Goal: Task Accomplishment & Management: Complete application form

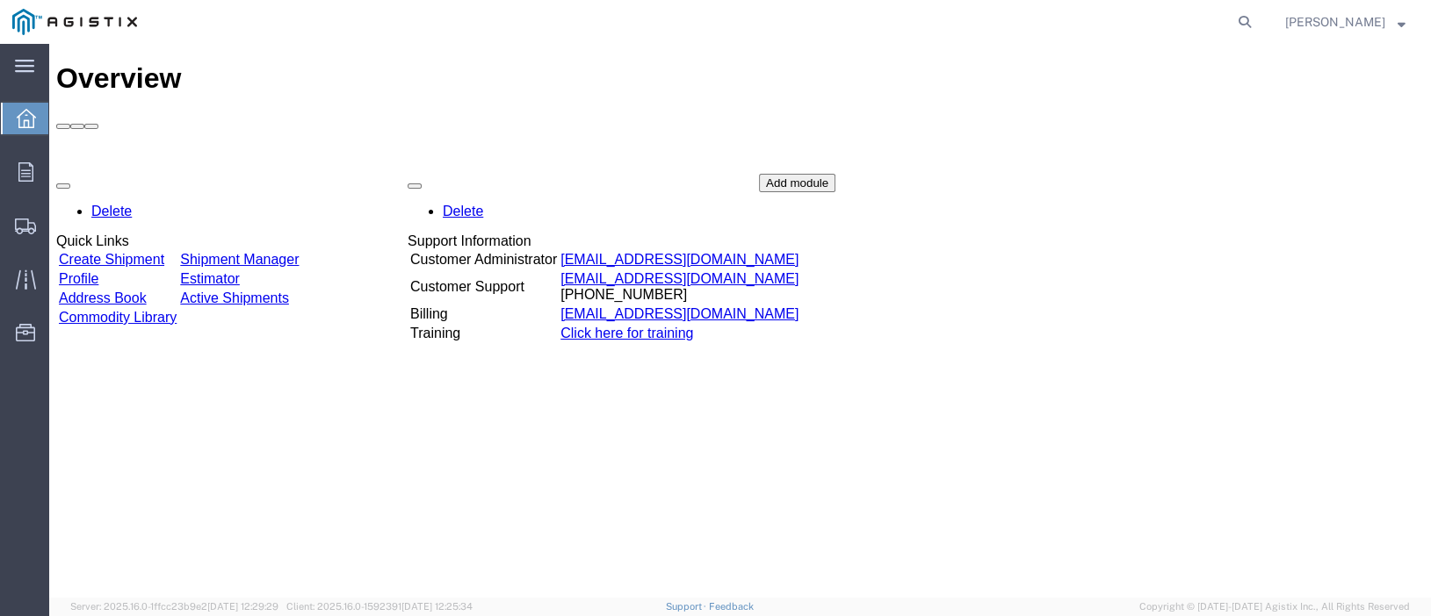
click at [125, 252] on link "Create Shipment" at bounding box center [111, 259] width 105 height 15
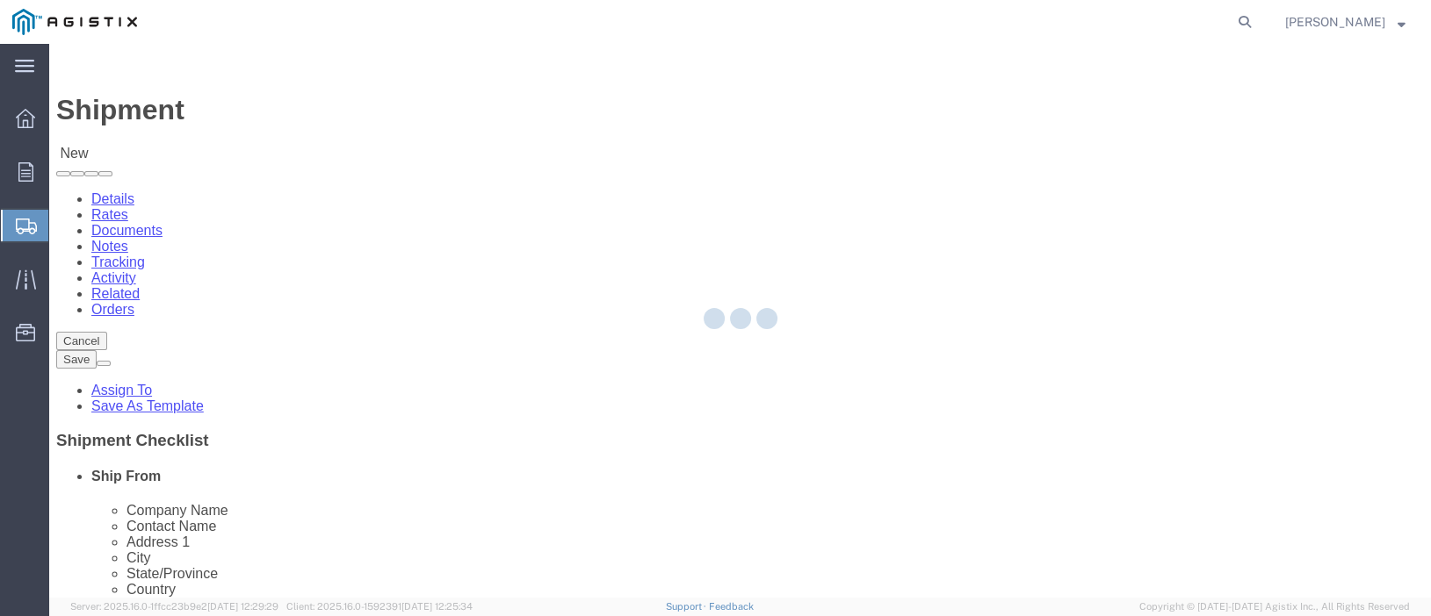
select select
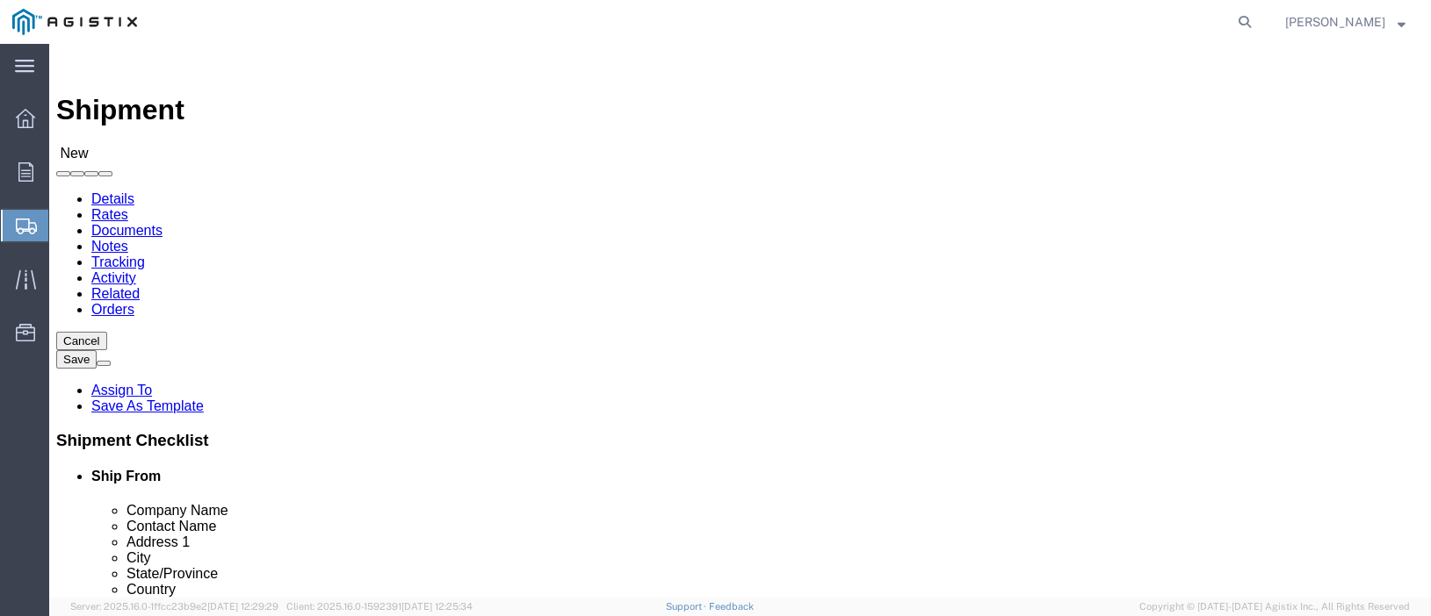
click select "Select PG&E Trench Group Ltd"
select select "9596"
click select "Select PG&E Trench Group Ltd"
select select "PURCHORD"
select select
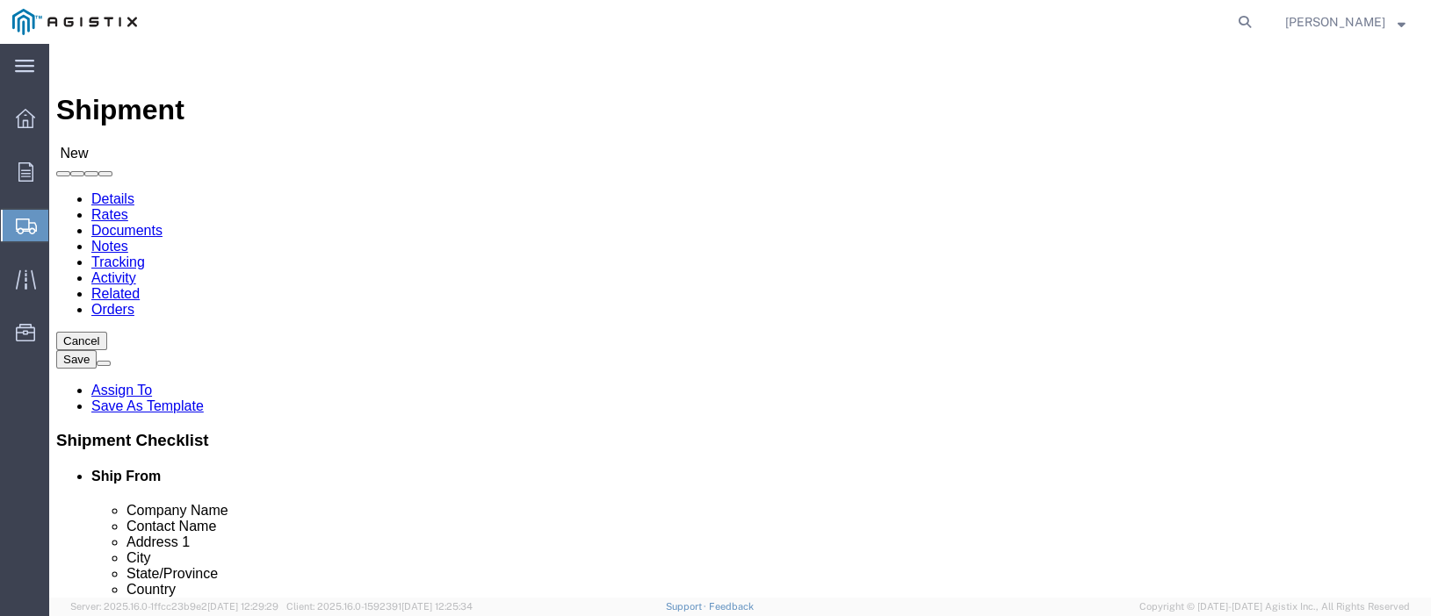
select select
click select "Select All Others [GEOGRAPHIC_DATA] [GEOGRAPHIC_DATA] [GEOGRAPHIC_DATA] [GEOGRA…"
select select "23082"
click select "Select All Others [GEOGRAPHIC_DATA] [GEOGRAPHIC_DATA] [GEOGRAPHIC_DATA] [GEOGRA…"
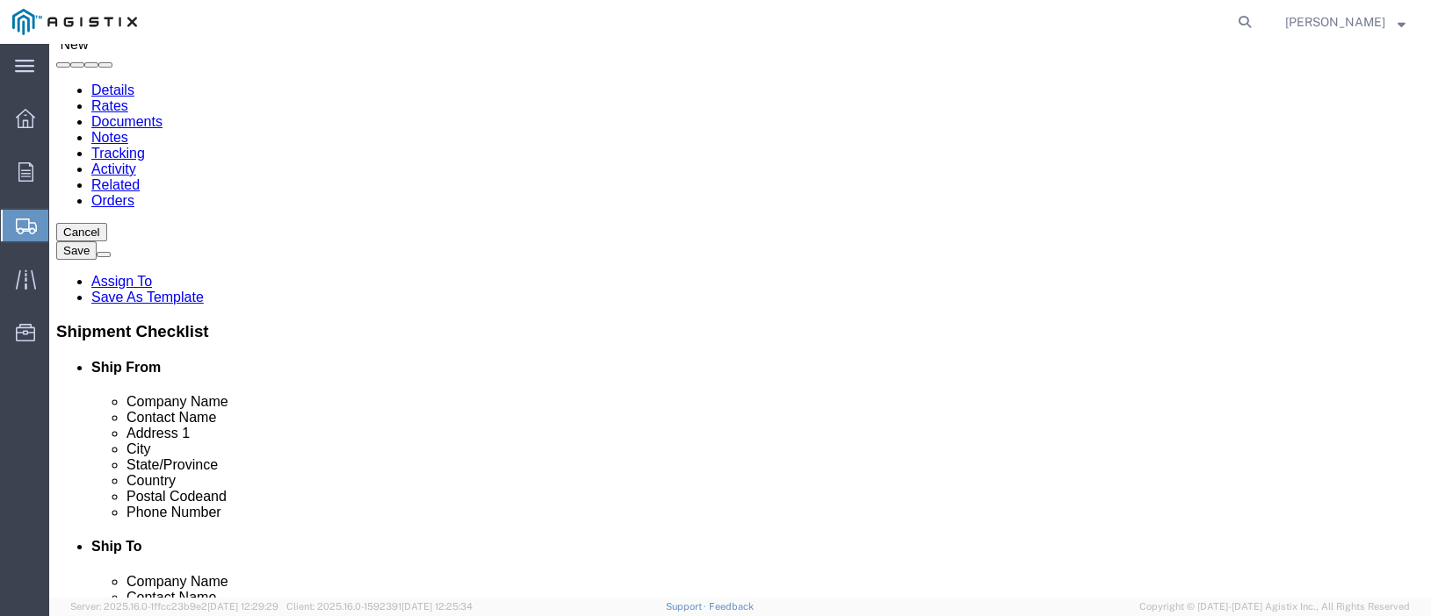
scroll to position [88, 0]
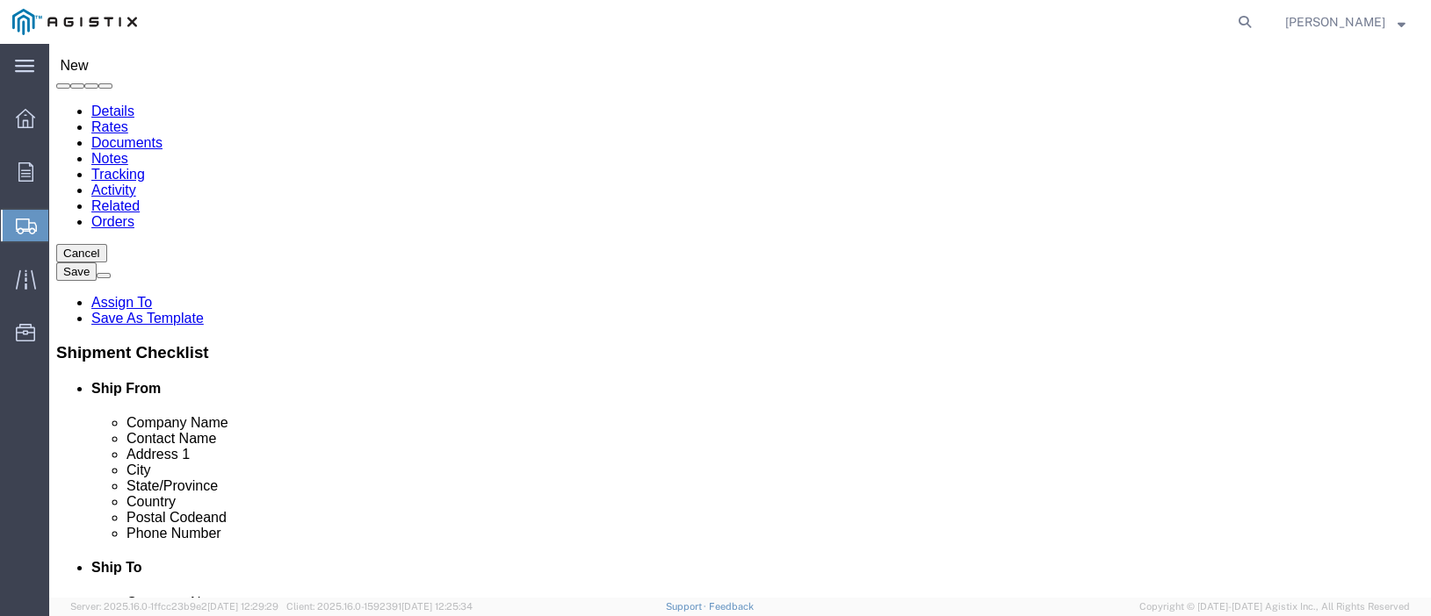
select select "MYPROFILE"
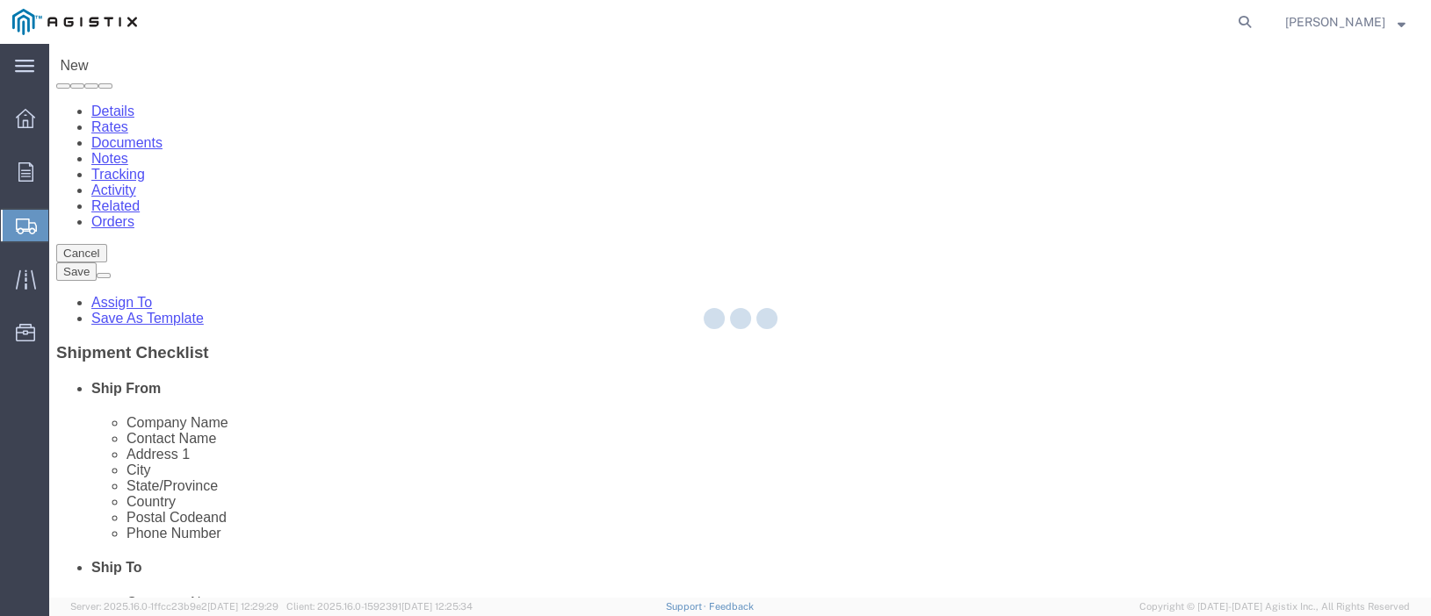
type input "Trench Group Ltd"
type input "[PERSON_NAME]"
type input "[STREET_ADDRESS][PERSON_NAME]"
type input "[PERSON_NAME]"
select select "CA"
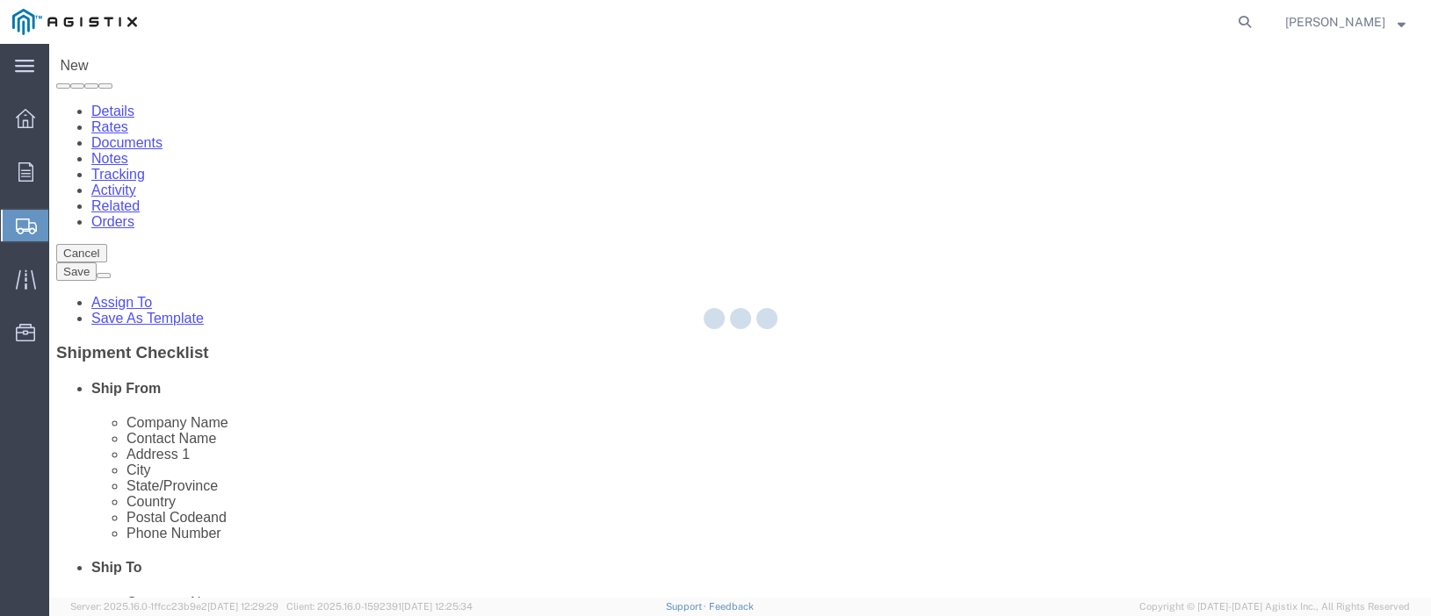
type input "L1W3R8"
type input "[PHONE_NUMBER]"
type input "[PERSON_NAME][EMAIL_ADDRESS][PERSON_NAME][DOMAIN_NAME]"
checkbox input "true"
select select "ON"
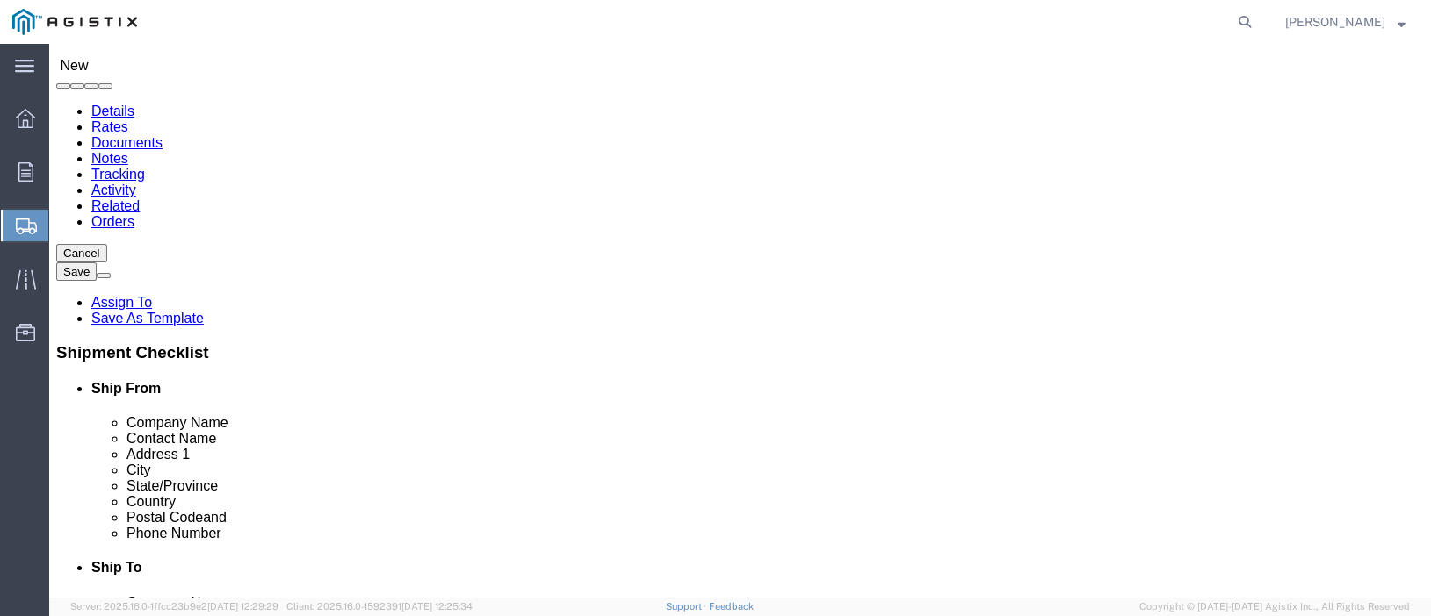
click input "text"
paste input "PACIFIC GAS AND ELECTRIC COMPANY"
type input "PACIFIC GAS AND ELECTRIC COMPANY"
click input "text"
paste input "WHEATLAND (W280)"
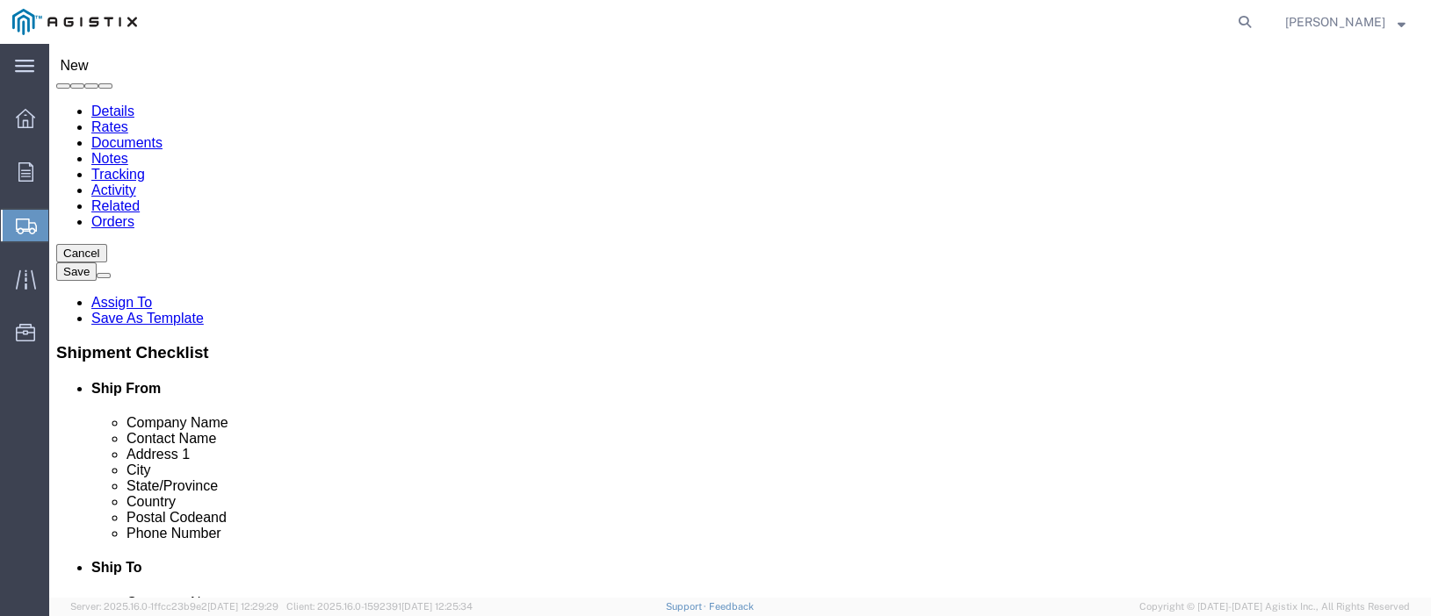
type input "WHEATLAND (W280)"
click input "text"
paste input "MARYSVILLE MATERIALS"
type input "MARYSVILLE MATERIALS"
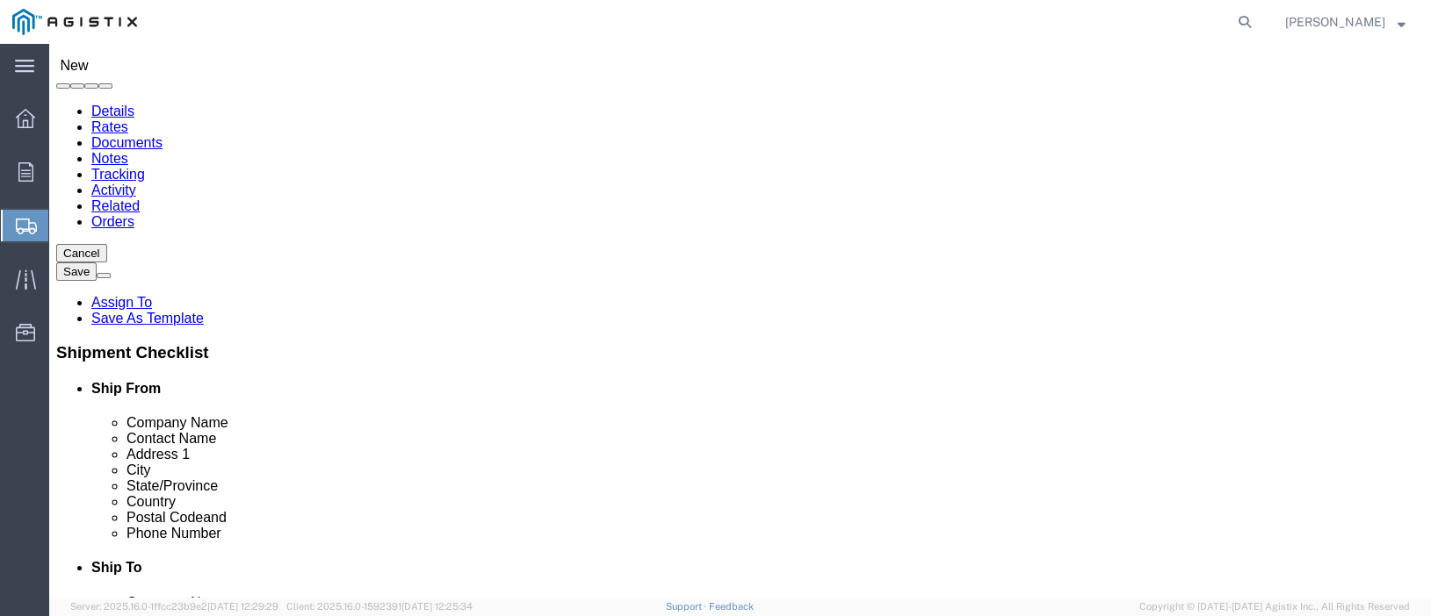
click input "text"
paste input "[STREET_ADDRESS]"
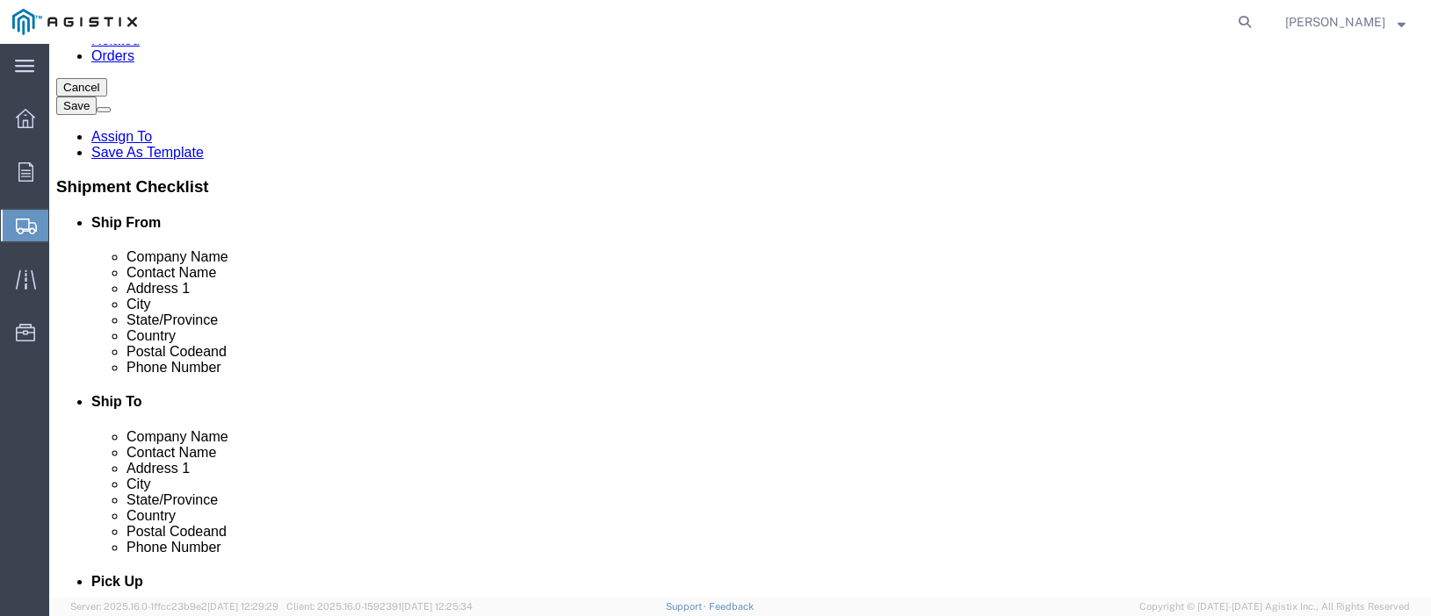
scroll to position [263, 0]
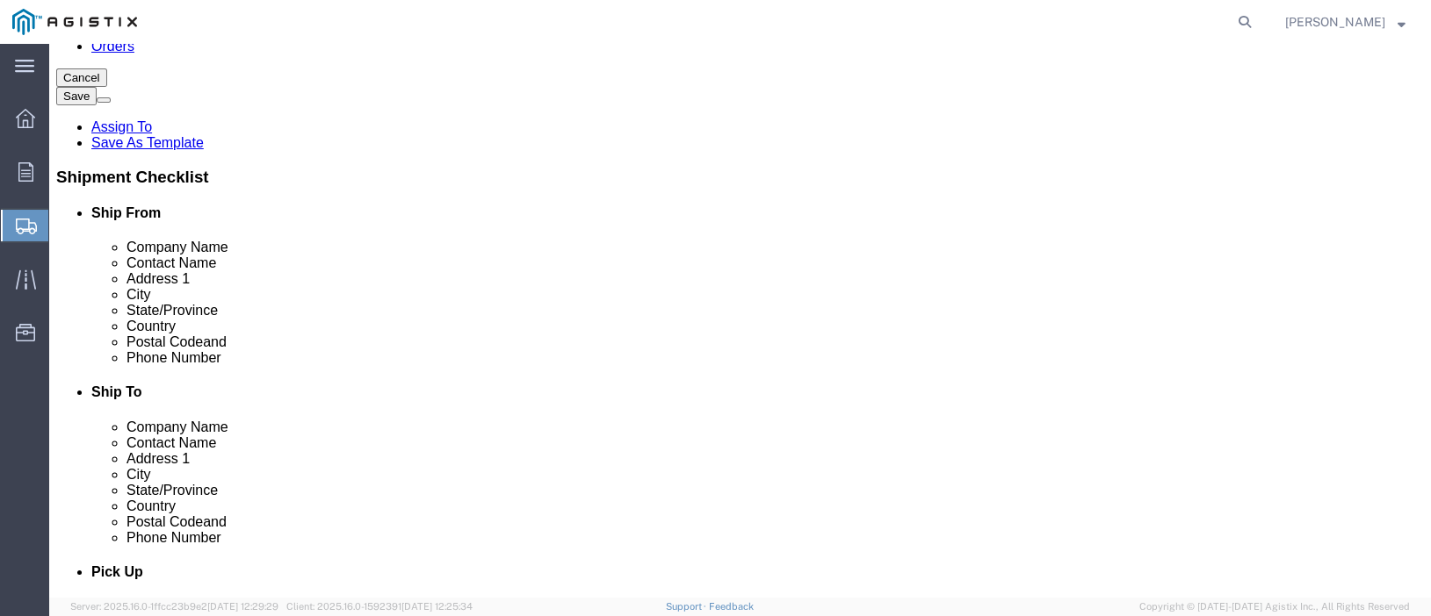
type input "[STREET_ADDRESS]"
select select
click input "text"
paste input "[GEOGRAPHIC_DATA]"
type input "[GEOGRAPHIC_DATA]"
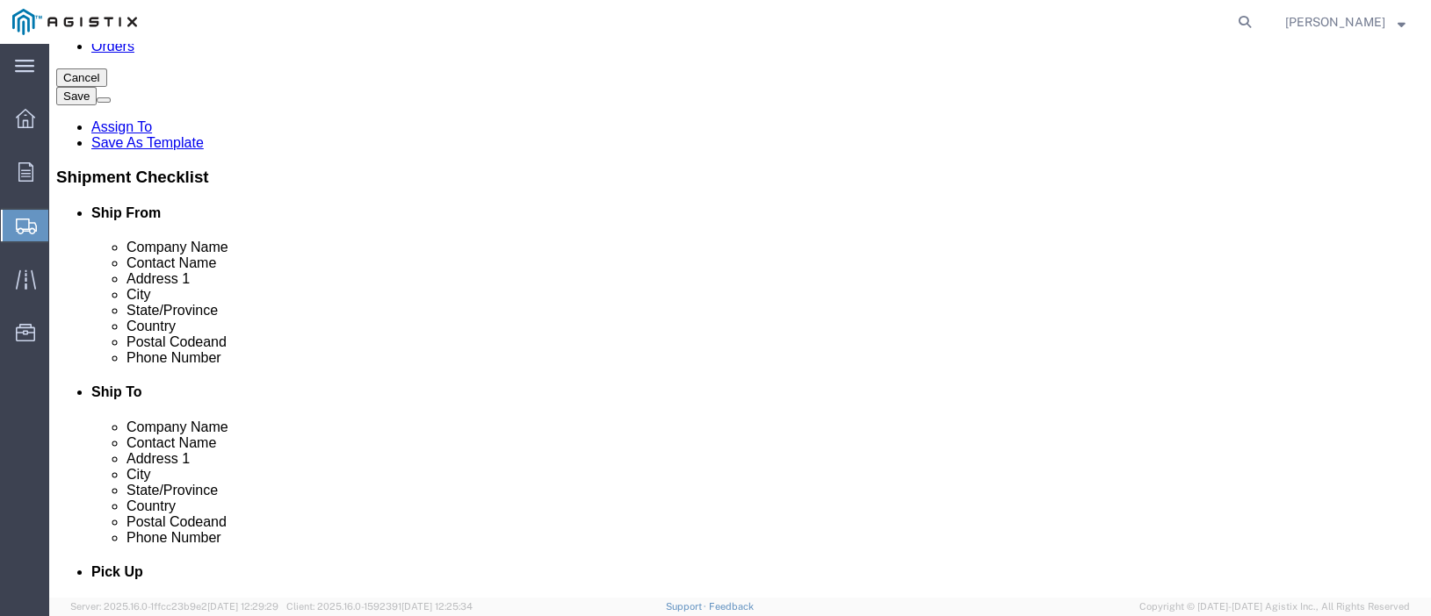
click label "City"
select select
select select "CA"
click label "Country"
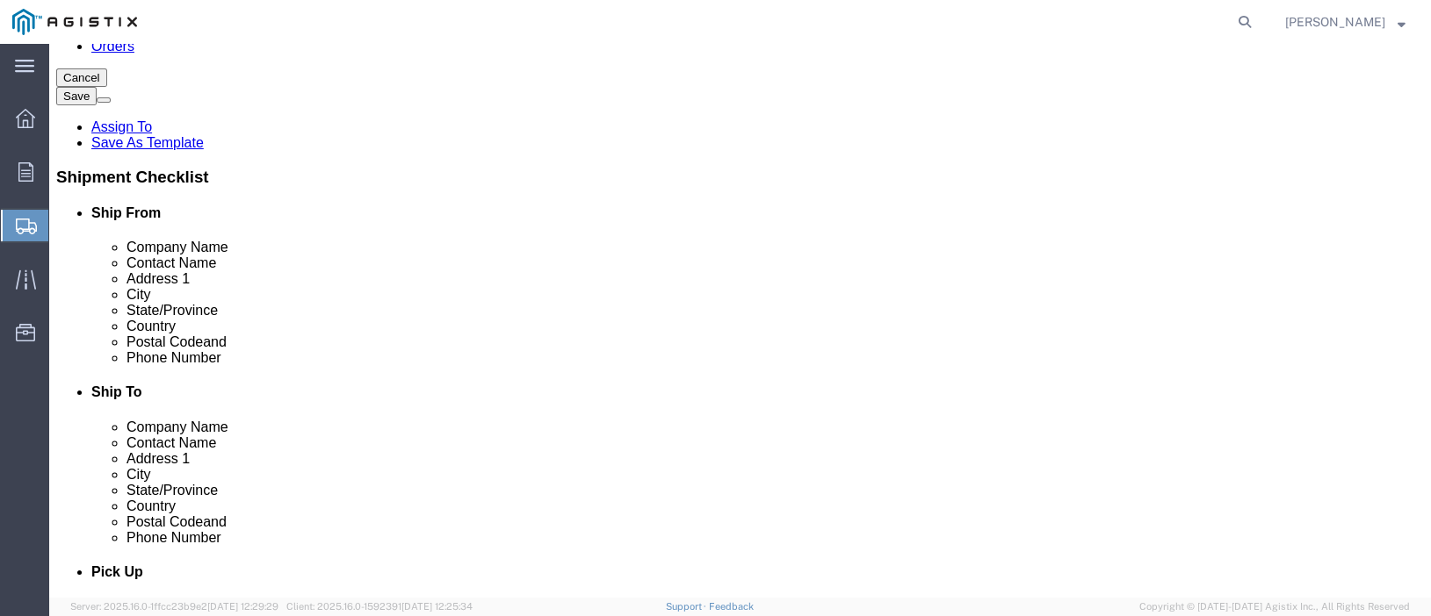
click input "Postal Code"
paste input "95692"
type input "95692"
select select
click input "text"
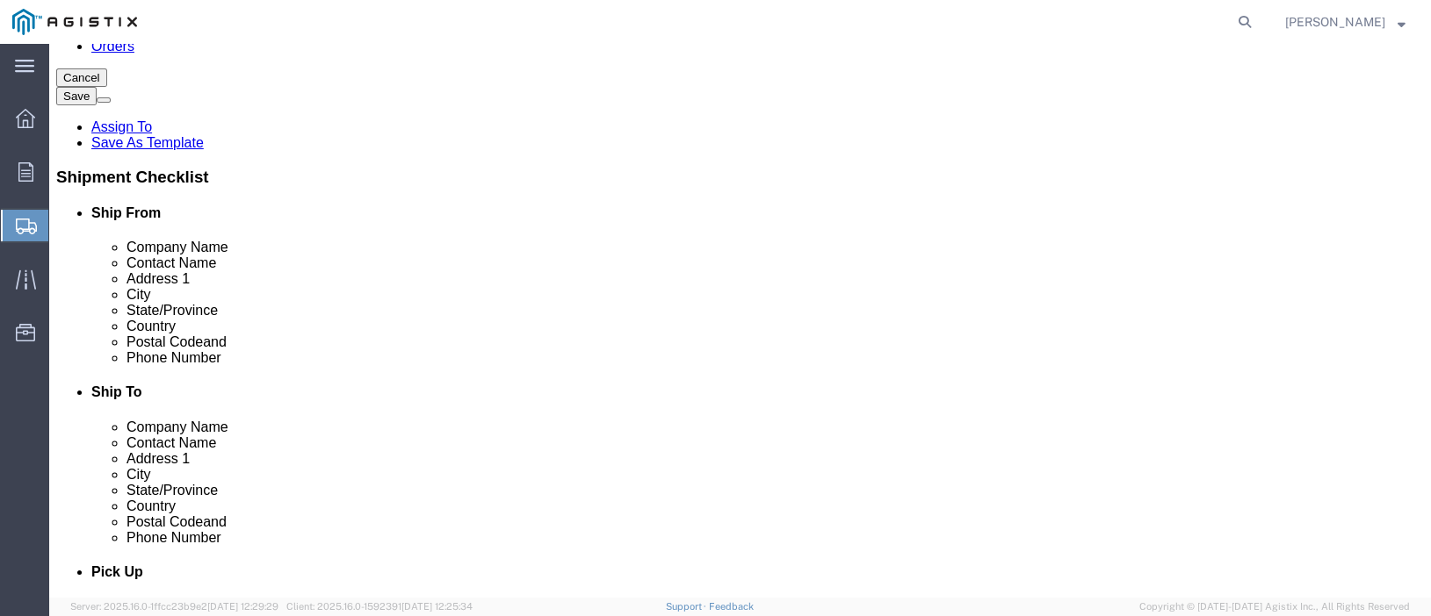
paste input "[PHONE_NUMBER]"
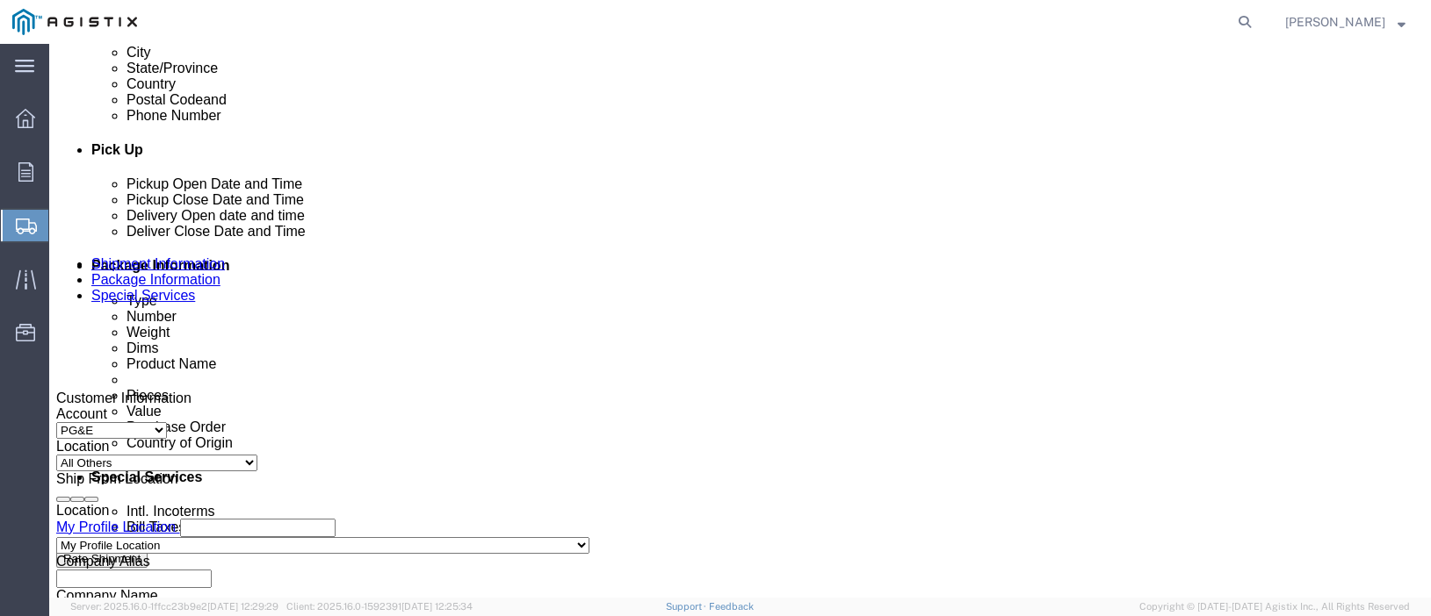
scroll to position [703, 0]
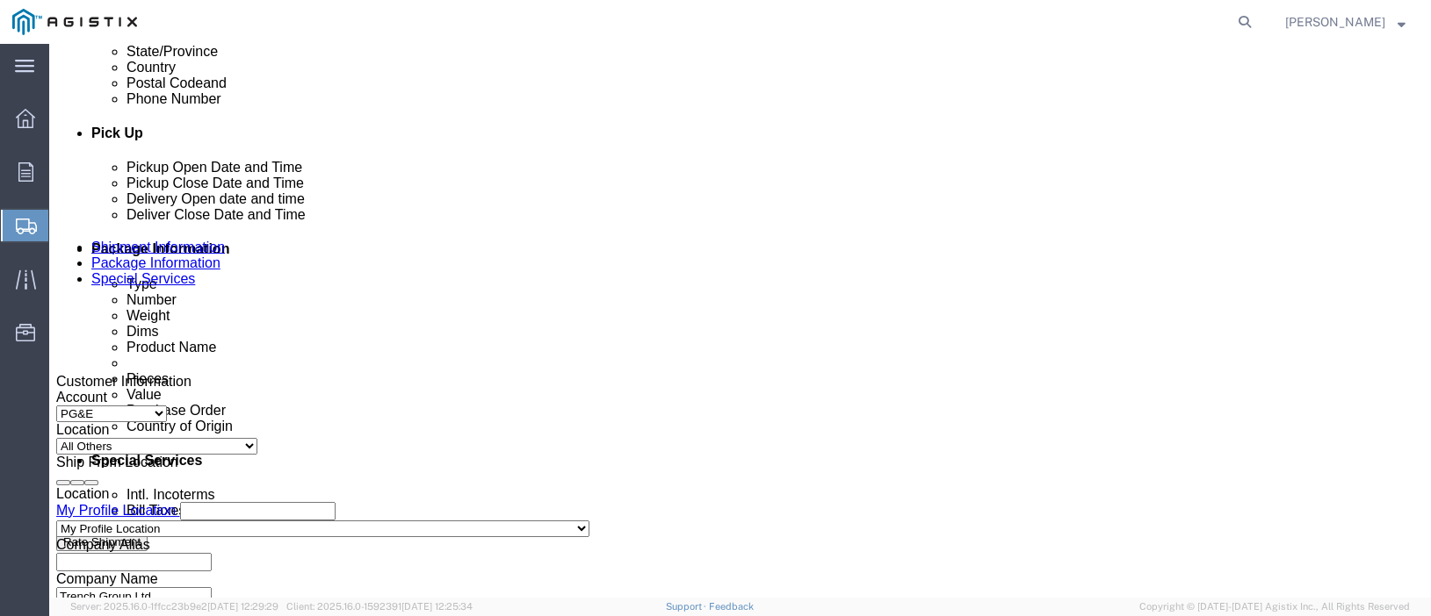
type input "[PHONE_NUMBER]"
click div
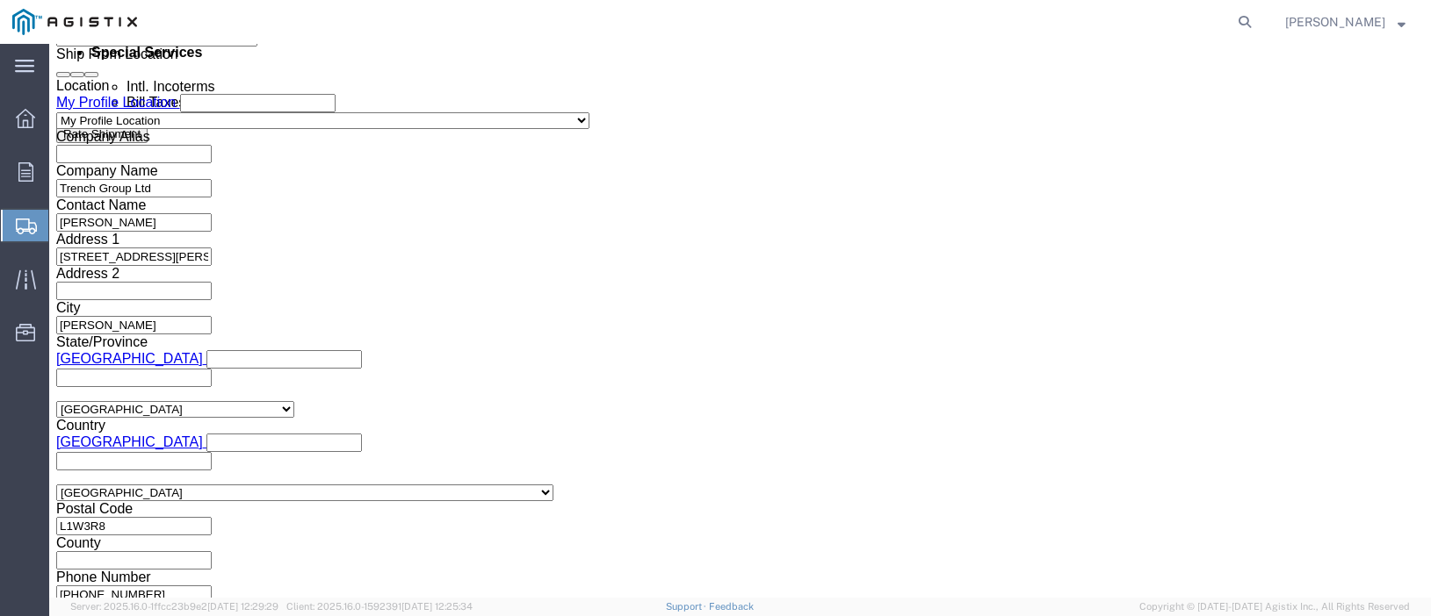
click button "Apply"
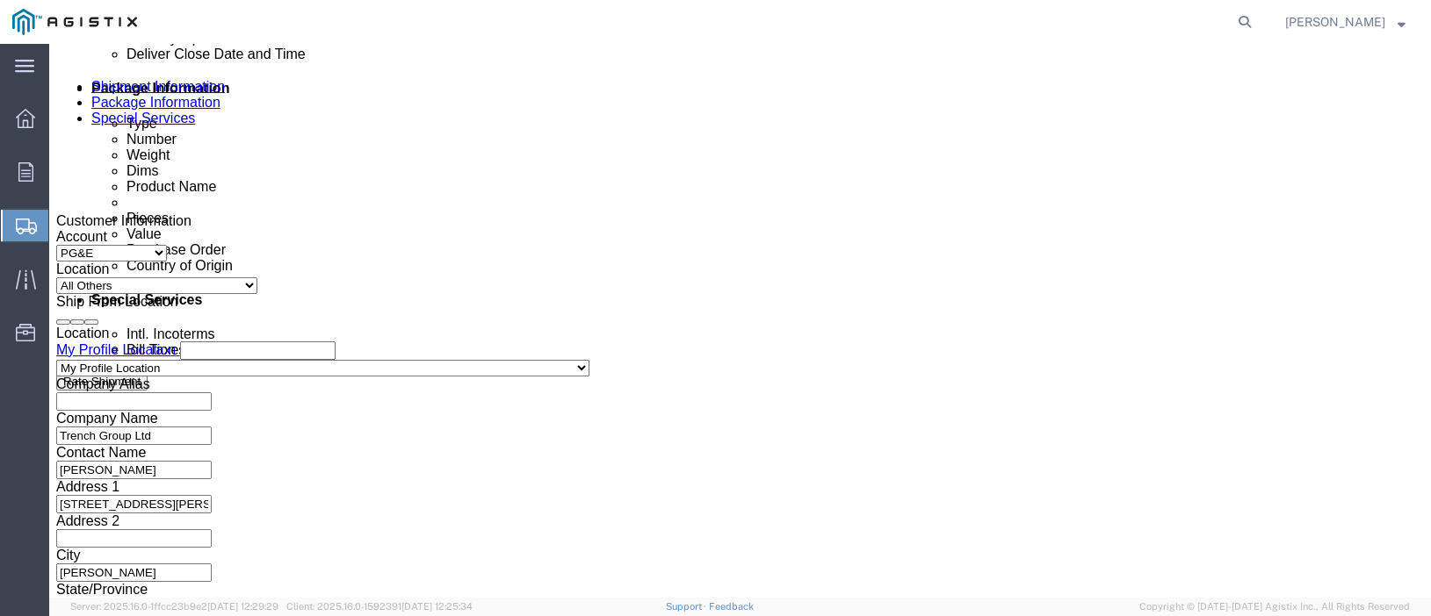
scroll to position [847, 0]
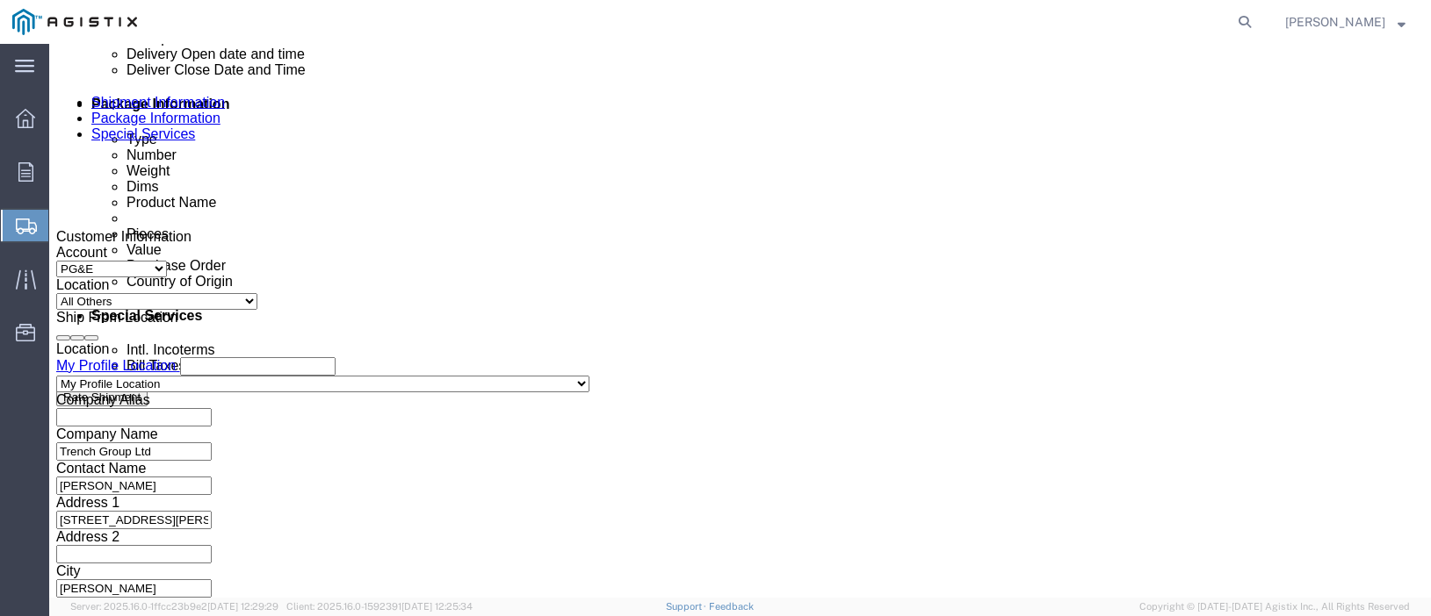
click div
click button "Apply"
click input "text"
paste input "3501378898"
type input "3501378898"
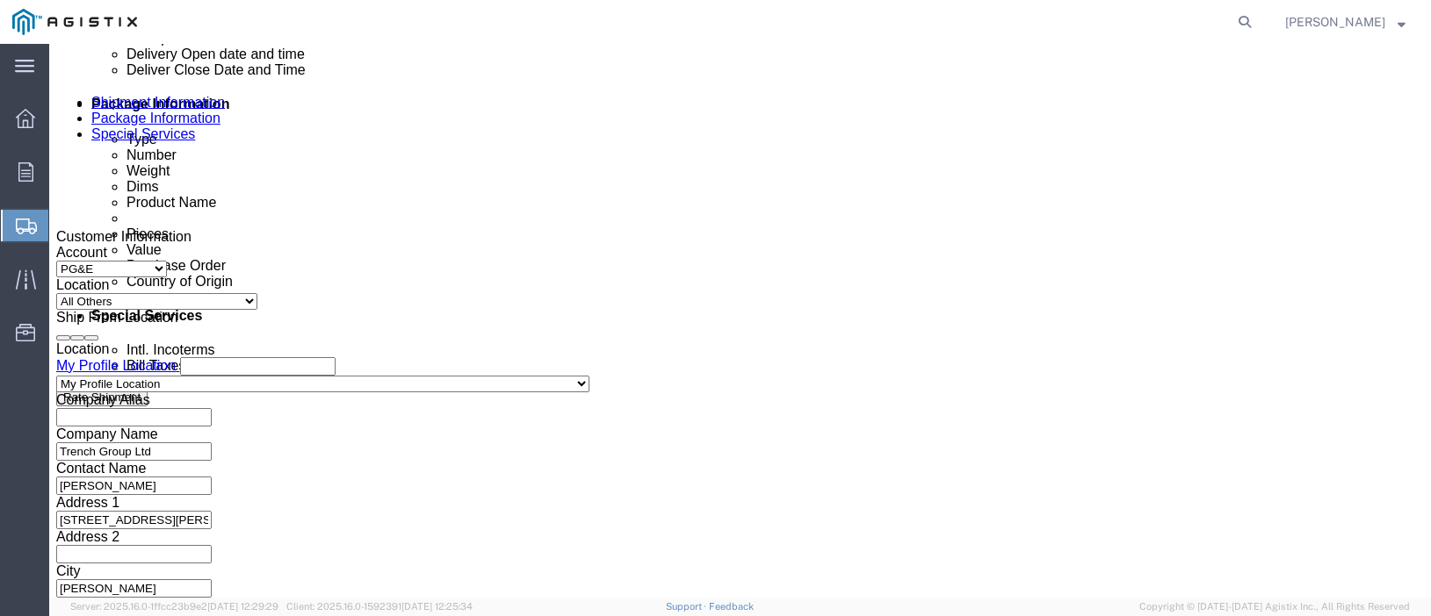
click select "Select Account Type Activity ID Airline Appointment Number ASN Batch Request # …"
select select "MRQ"
click select "Select Account Type Activity ID Airline Appointment Number ASN Batch Request # …"
click input "text"
paste input "M253064"
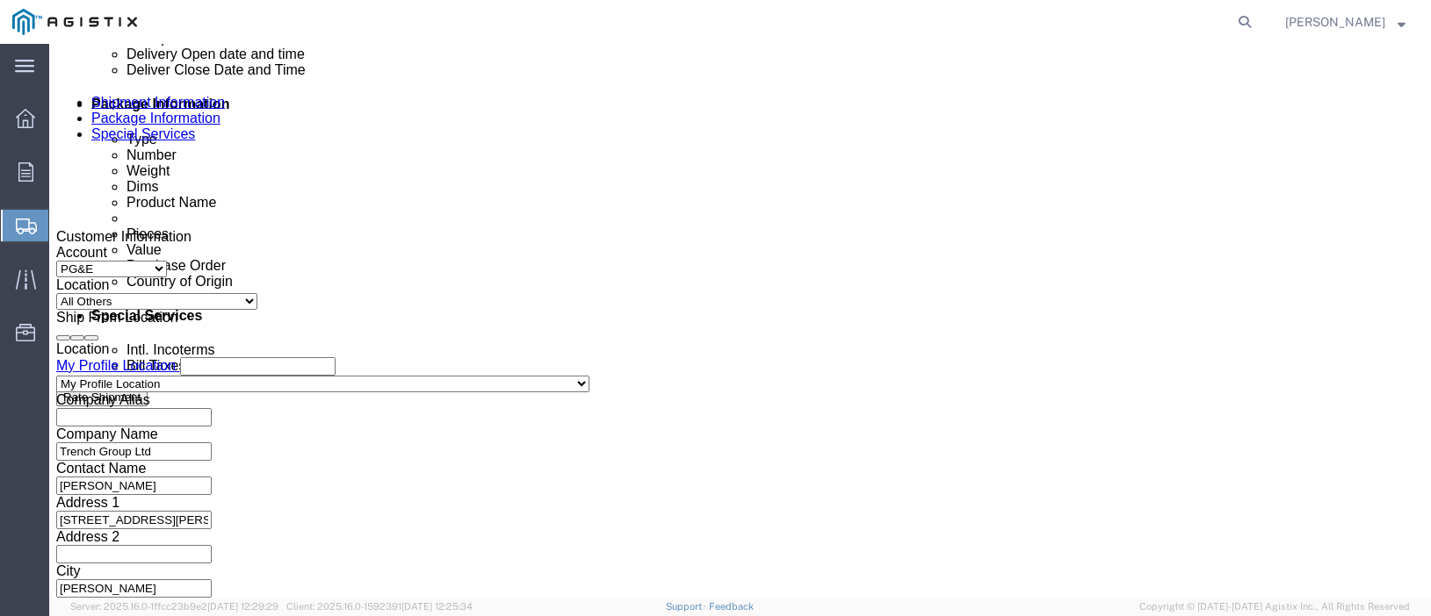
type input "M253064"
click select "Select Account Type Activity ID Airline Appointment Number ASN Batch Request # …"
select select "DELNUM"
click select "Select Account Type Activity ID Airline Appointment Number ASN Batch Request # …"
click input "text"
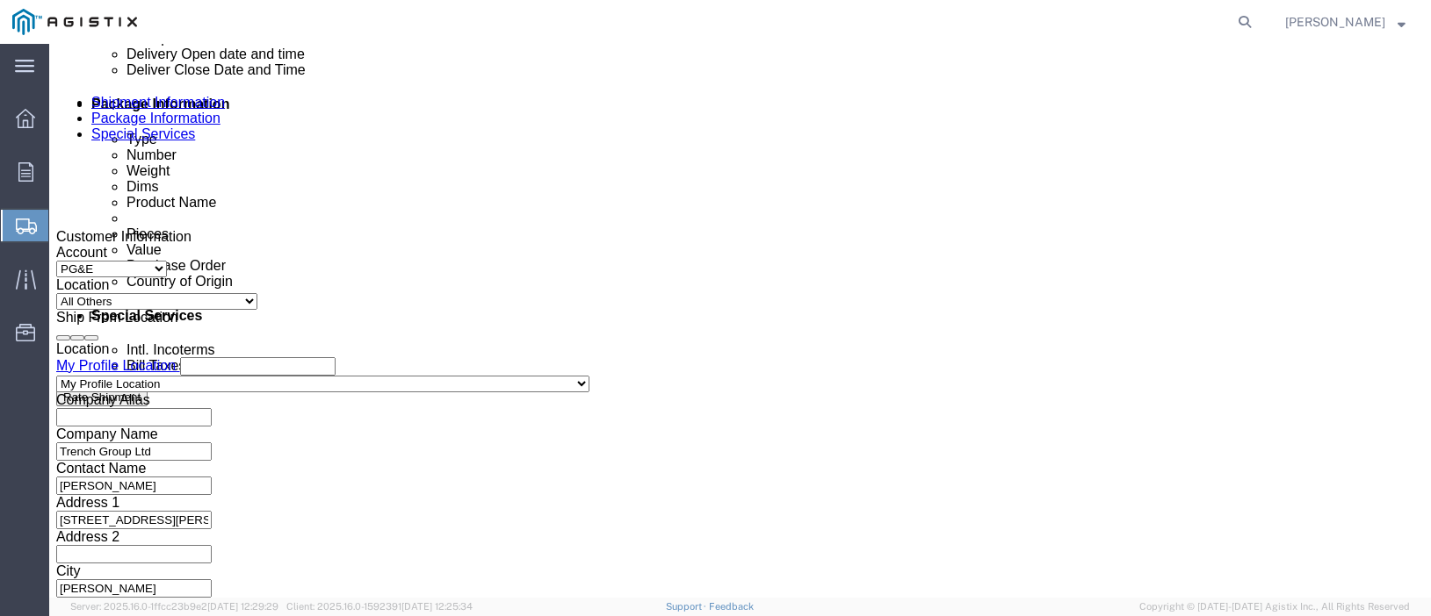
paste input "5048055"
type input "5048055"
click div "Shipping Mode (Optional)"
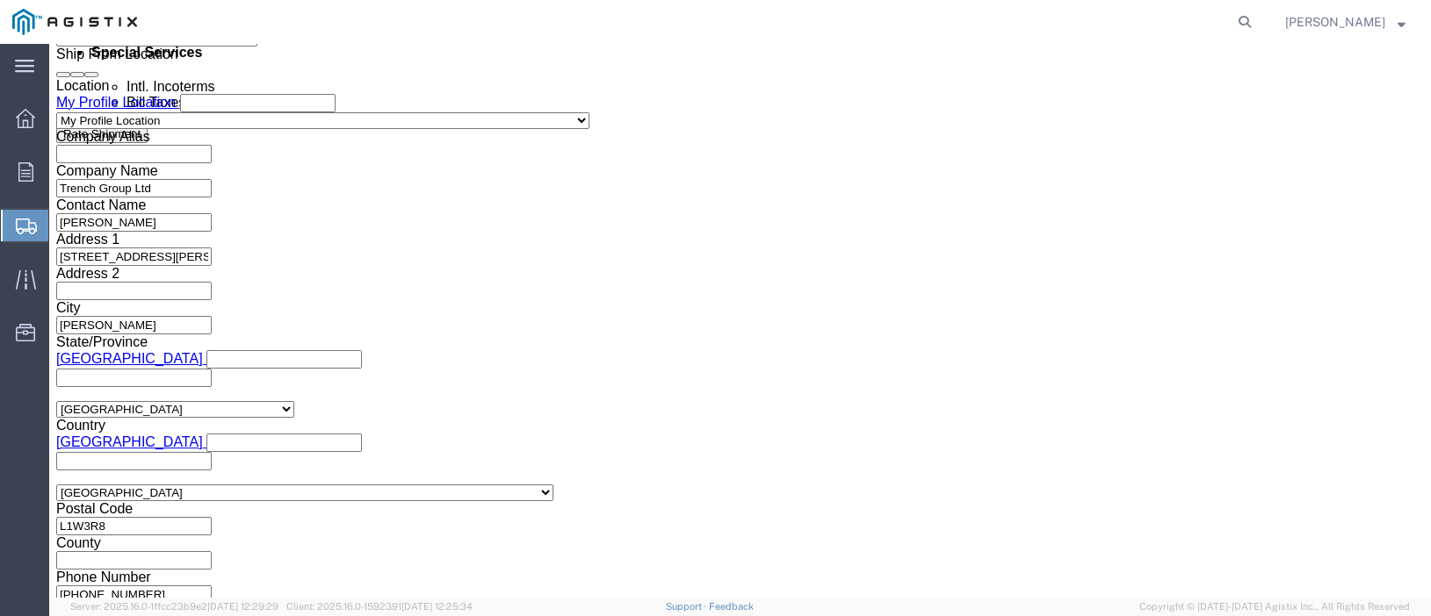
scroll to position [1112, 0]
click button "Continue"
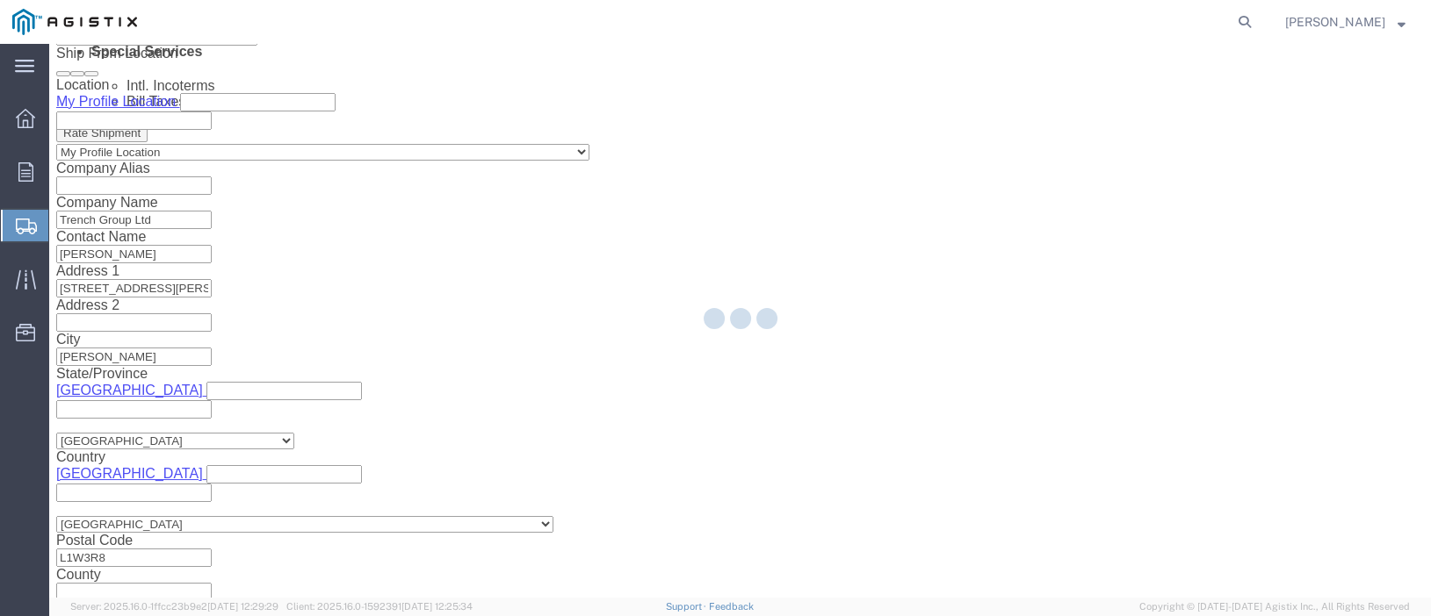
scroll to position [19, 0]
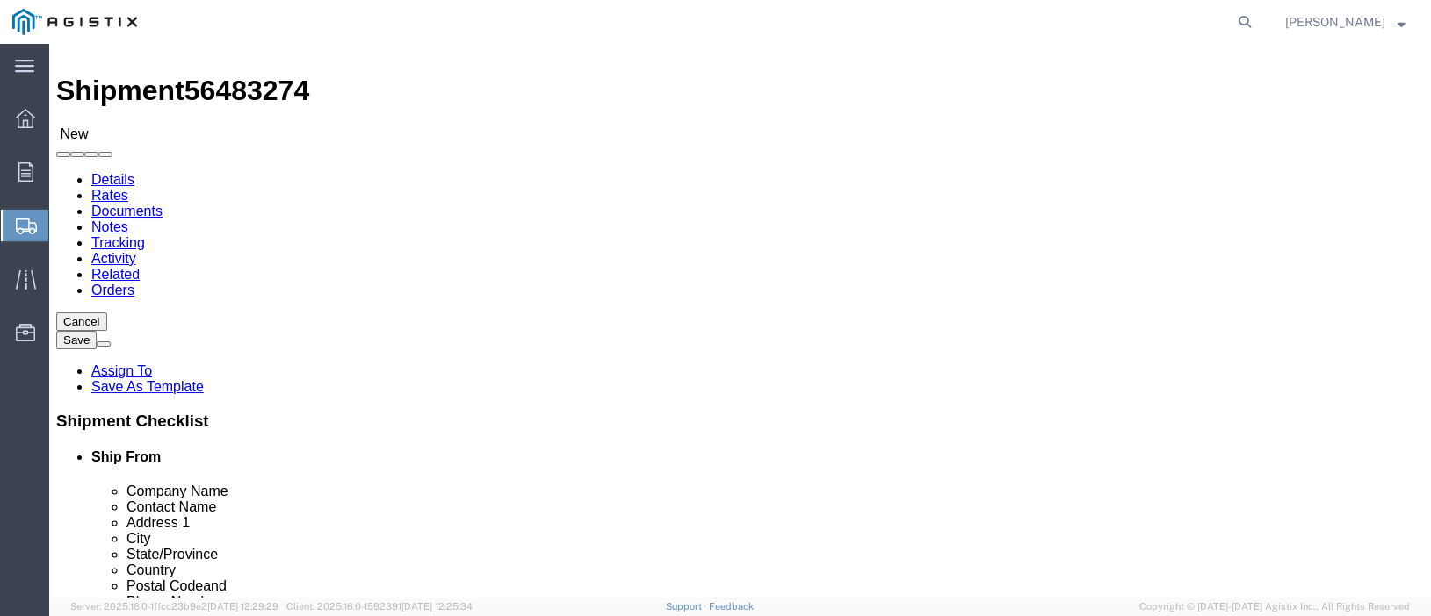
click select "Select Bulk Bundle(s) Cardboard Box(es) Carton(s) Crate(s) Drum(s) (Fiberboard)…"
select select "YRPK"
click select "Select Bulk Bundle(s) Cardboard Box(es) Carton(s) Crate(s) Drum(s) (Fiberboard)…"
click input "text"
type input "36"
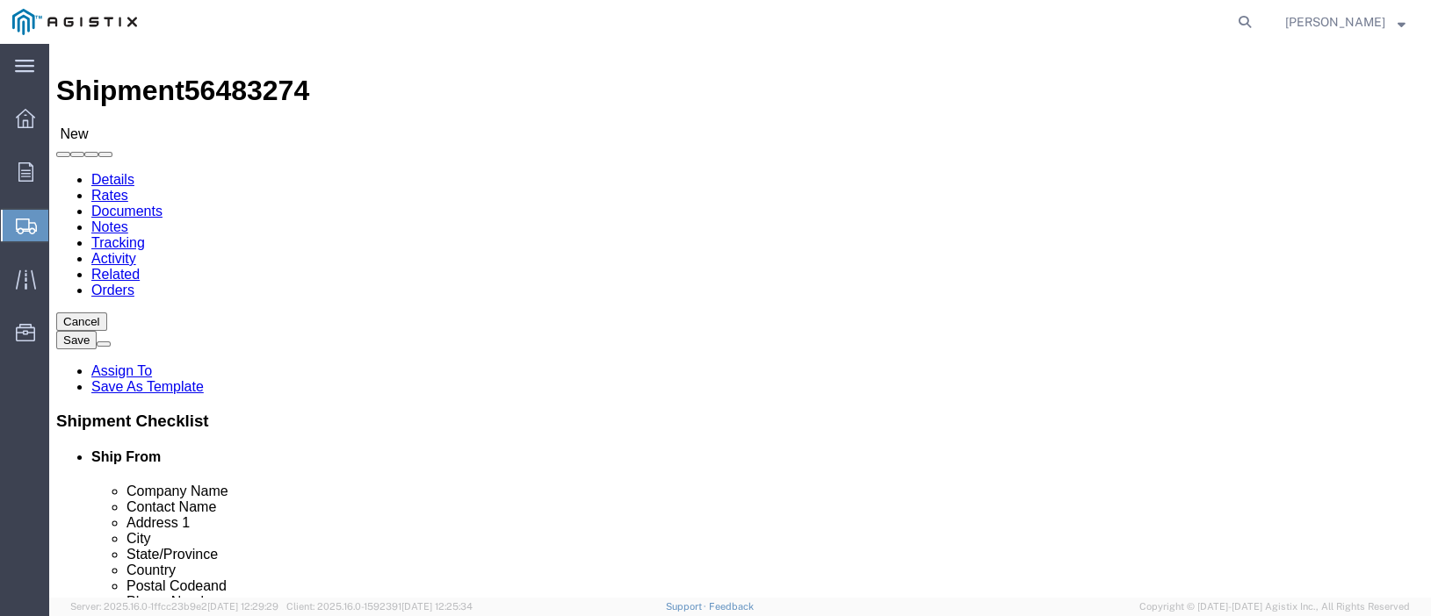
click input "text"
type input "33"
click input "text"
type input "70"
click input "1"
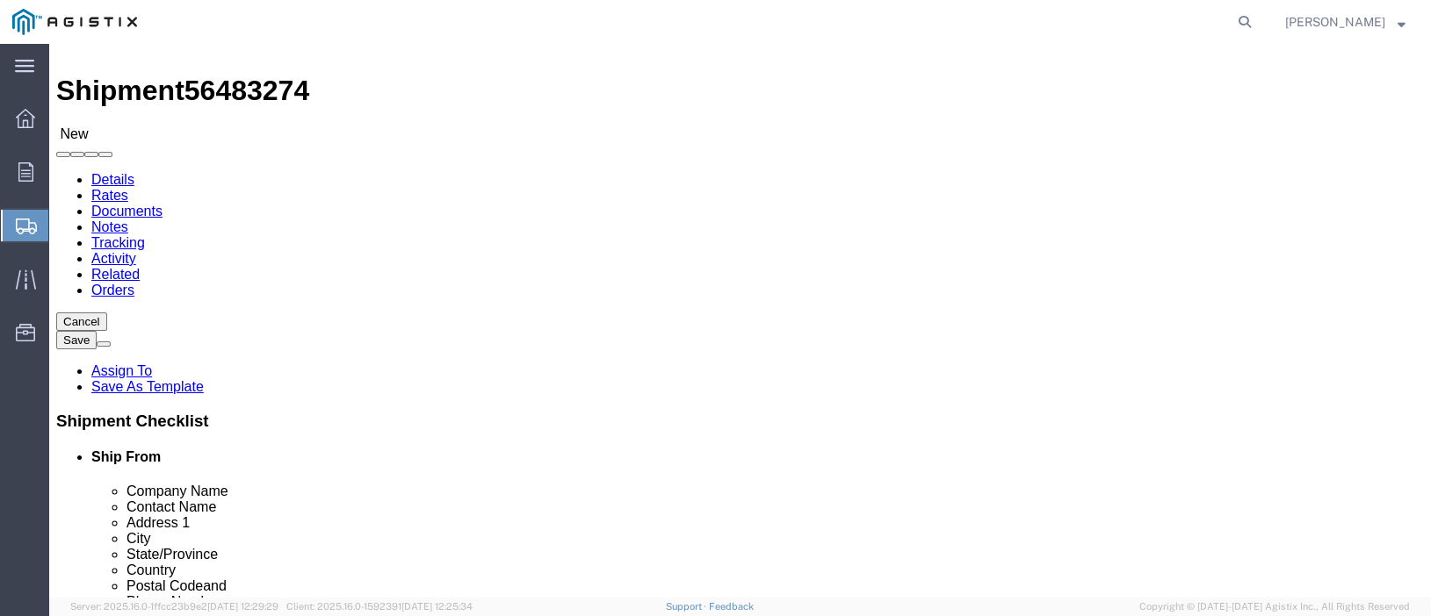
type input "8"
click input "0.00"
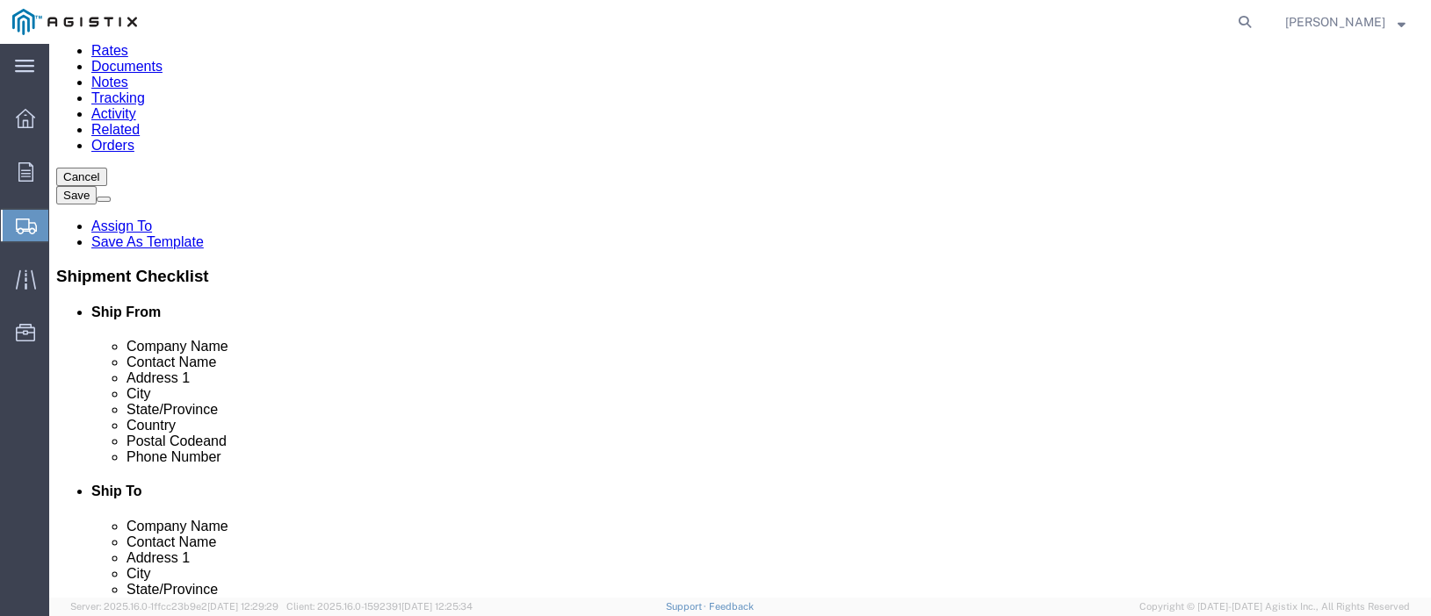
scroll to position [195, 0]
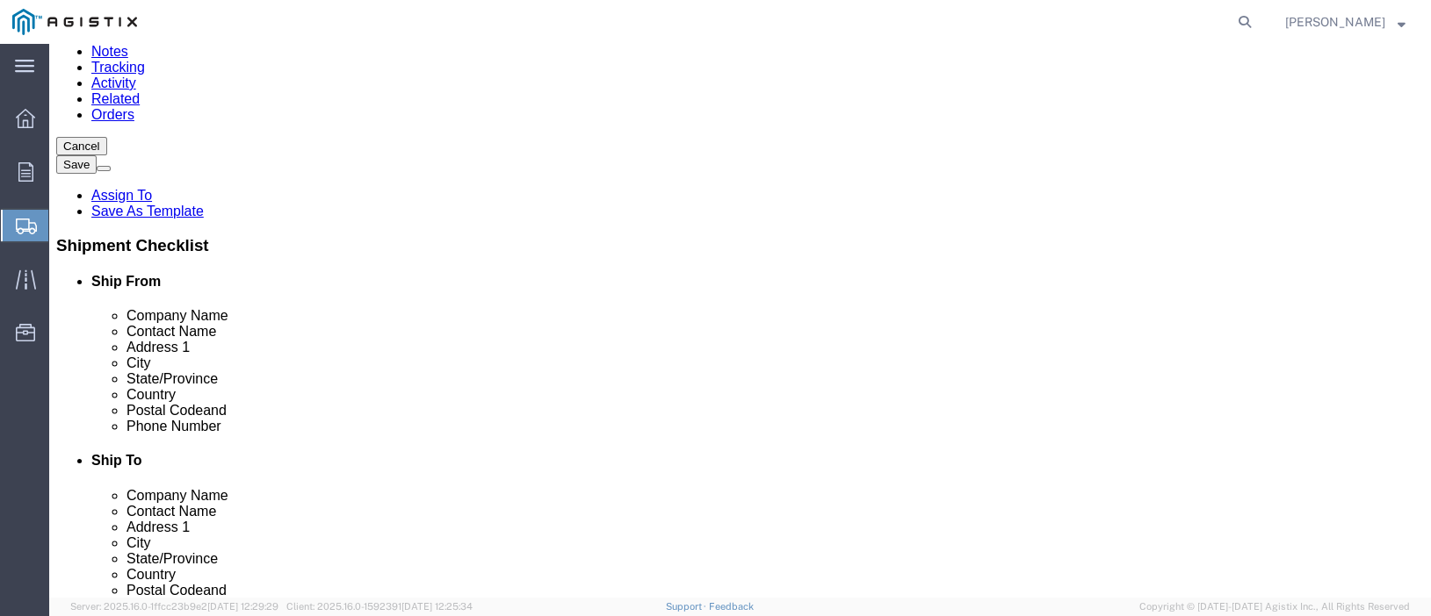
type input "5360.00"
click link "Add Content"
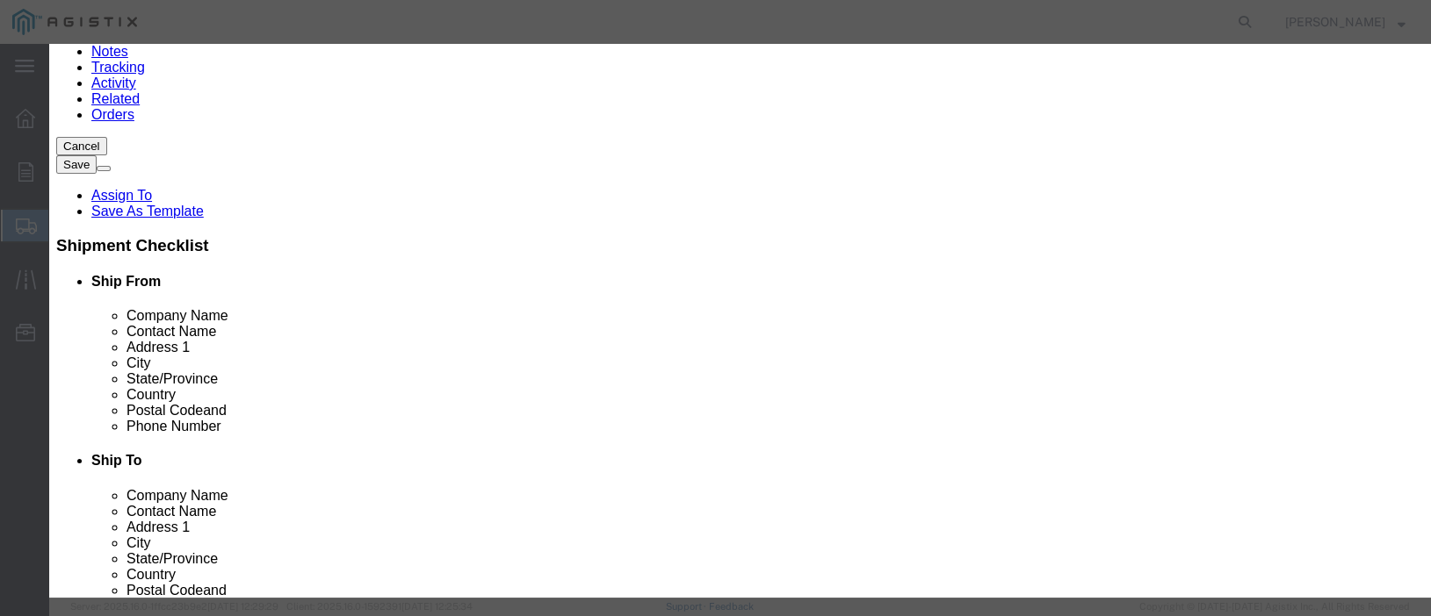
click input "text"
type input "t"
type input "TRANSFORMERS"
drag, startPoint x: 430, startPoint y: 177, endPoint x: 400, endPoint y: 166, distance: 32.5
click td "Name: CARTRIDGE FUSE EXPULSION TRANSFORMERS"
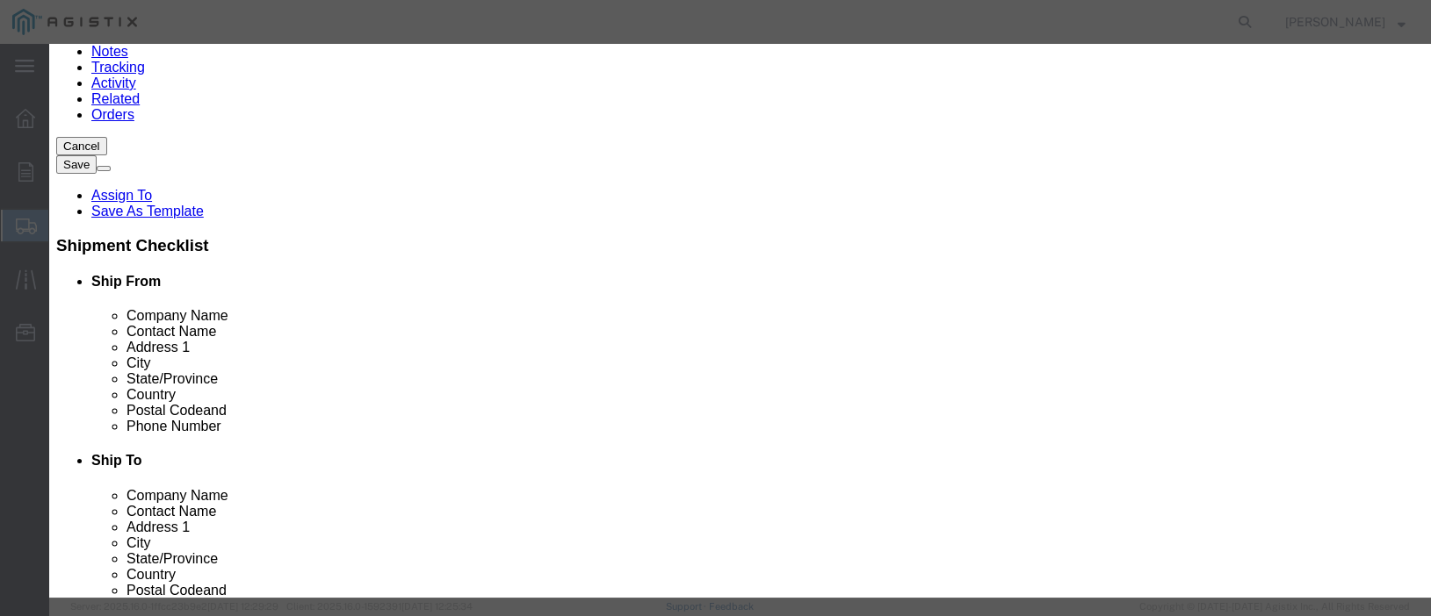
select select
select select "USD"
select select
checkbox input "false"
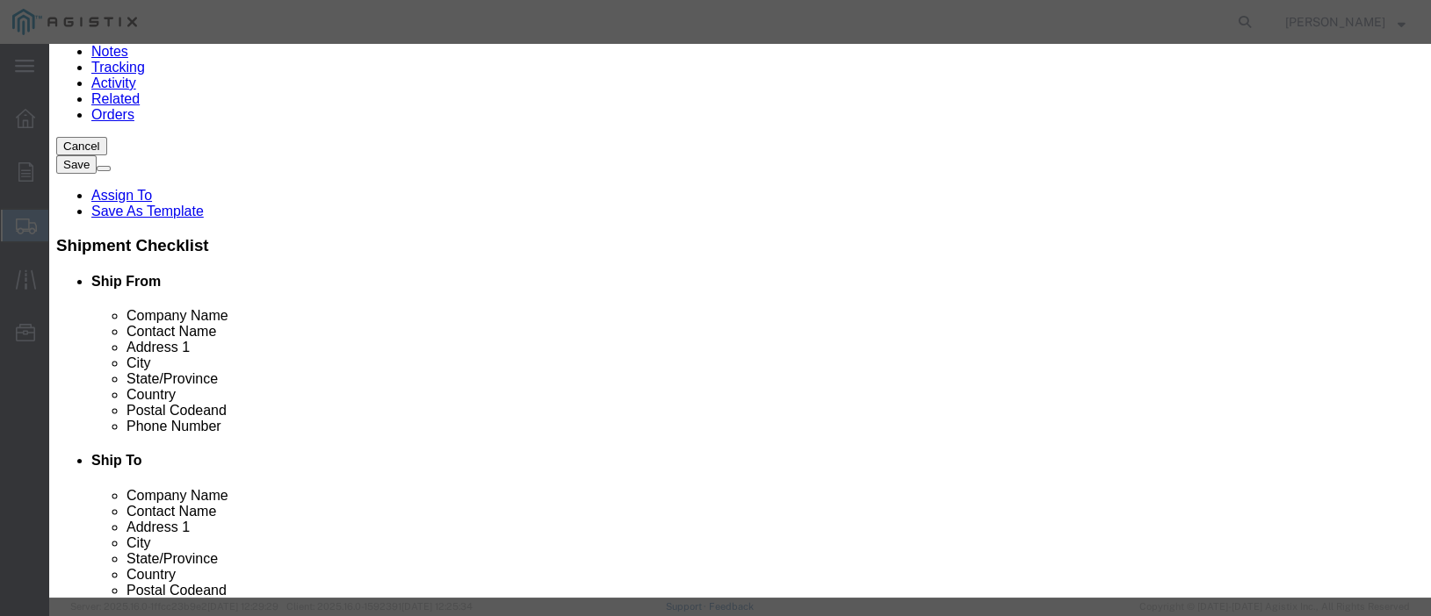
type input "CARTRIDGE FUSE EXPULSION TRANSFORMERS"
type input "M332473"
drag, startPoint x: 381, startPoint y: 131, endPoint x: 774, endPoint y: 134, distance: 392.6
click div "Product Name CARTRIDGE FUSE EXPULSION TRANSFORMERS TRANSFORMERS Pieces Select B…"
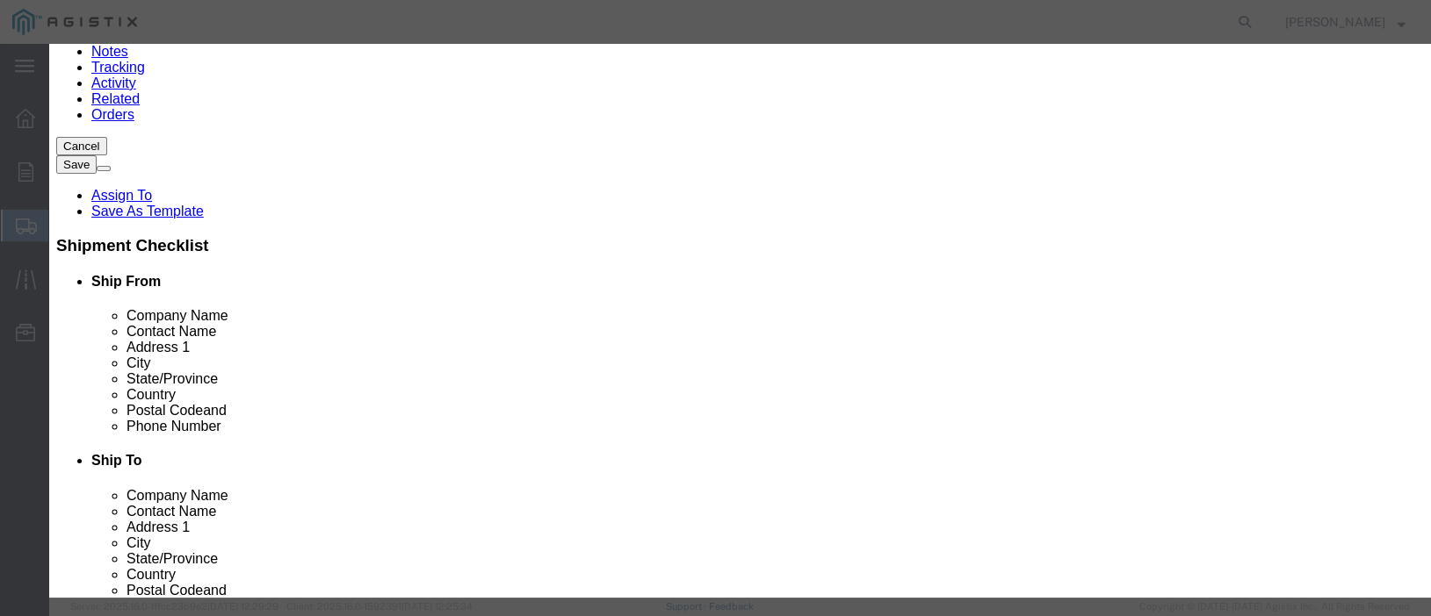
scroll to position [0, 0]
type input "TRANSFORMERS"
click div "Commodity library Product Name TRANSFORMERS TRANSFORMERS Name: CARTRIDGE FUSE E…"
click input "text"
type input "8"
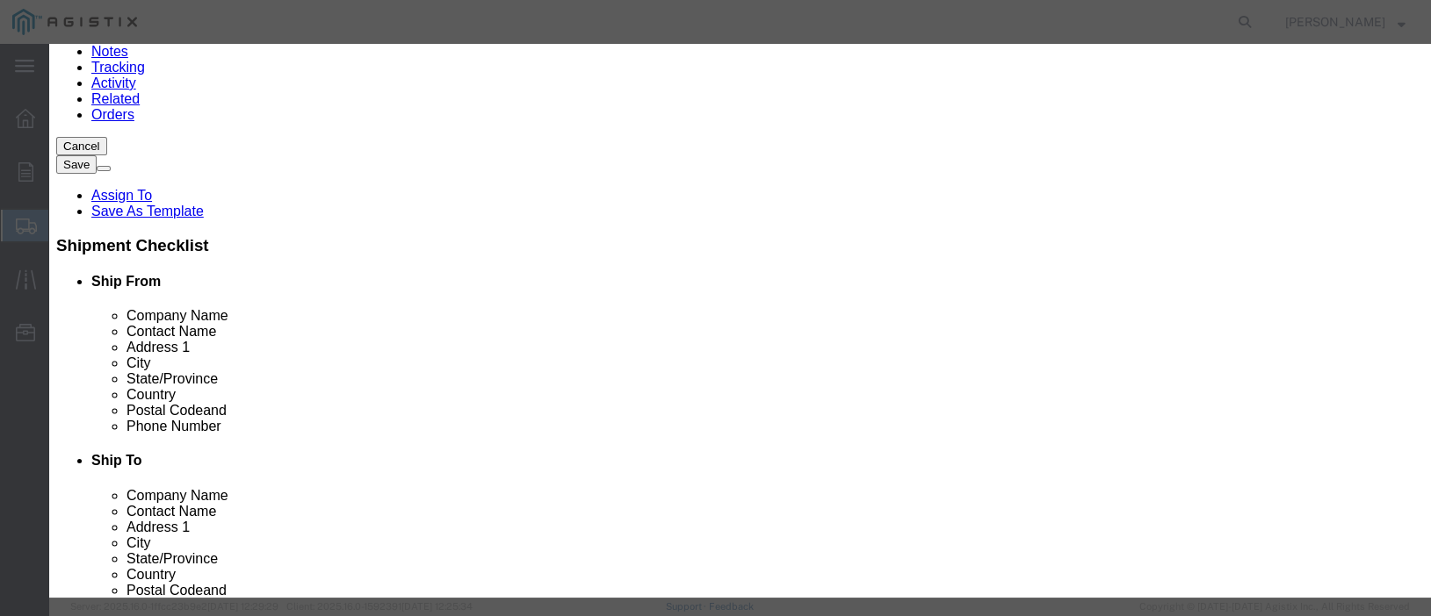
click select "Select Bag Barrels 100Board Feet Bottle Box Blister Pack Carats Can Capsule Car…"
select select "EA"
click input "text"
paste input "63968.00"
type input "63968.00"
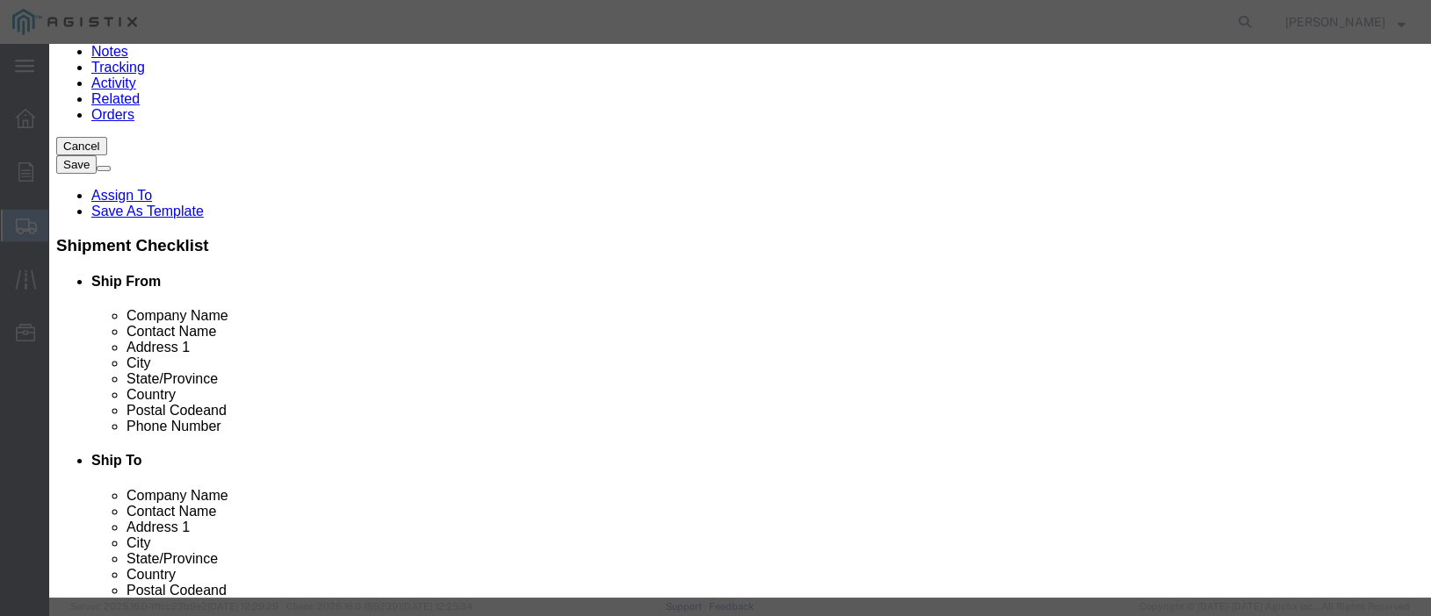
click select "Select 50 55 60 65 70 85 92.5 100 125 175 250 300 400"
select select "85"
click select "Select 50 55 60 65 70 85 92.5 100 125 175 250 300 400"
click select "Select [GEOGRAPHIC_DATA] [GEOGRAPHIC_DATA] [GEOGRAPHIC_DATA] [GEOGRAPHIC_DATA] …"
select select "CA"
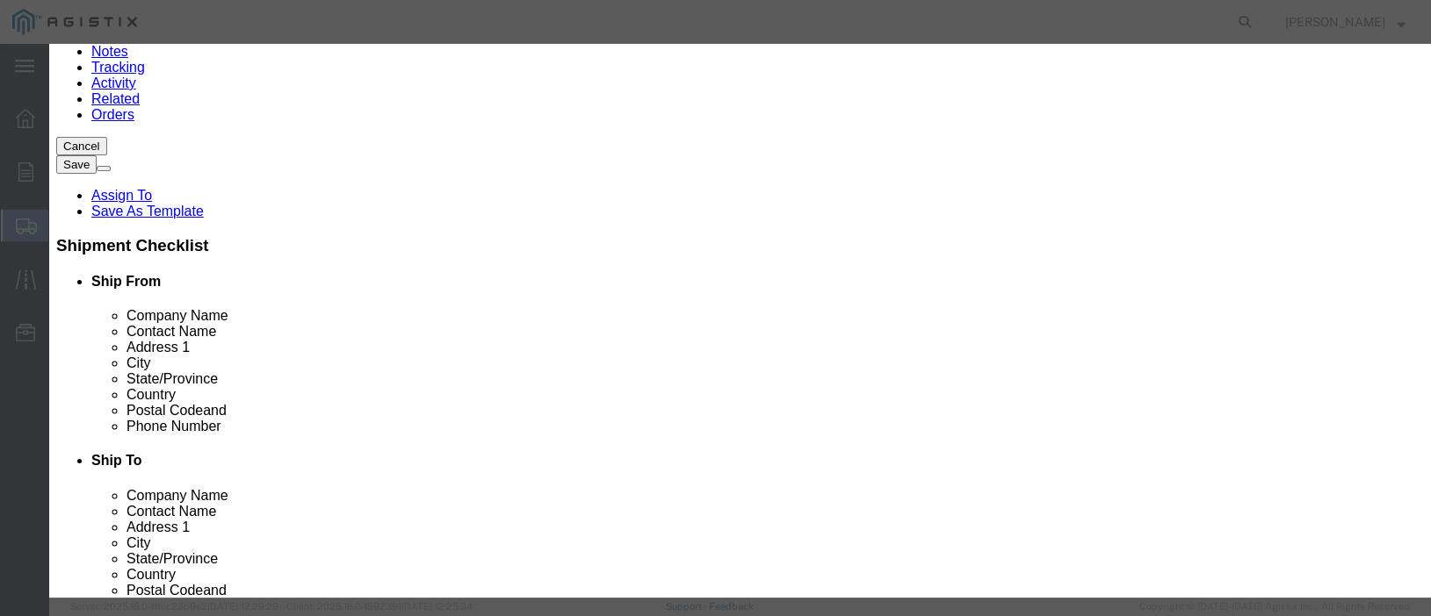
click select "Select [GEOGRAPHIC_DATA] [GEOGRAPHIC_DATA] [GEOGRAPHIC_DATA] [GEOGRAPHIC_DATA] …"
click button "Save & Close"
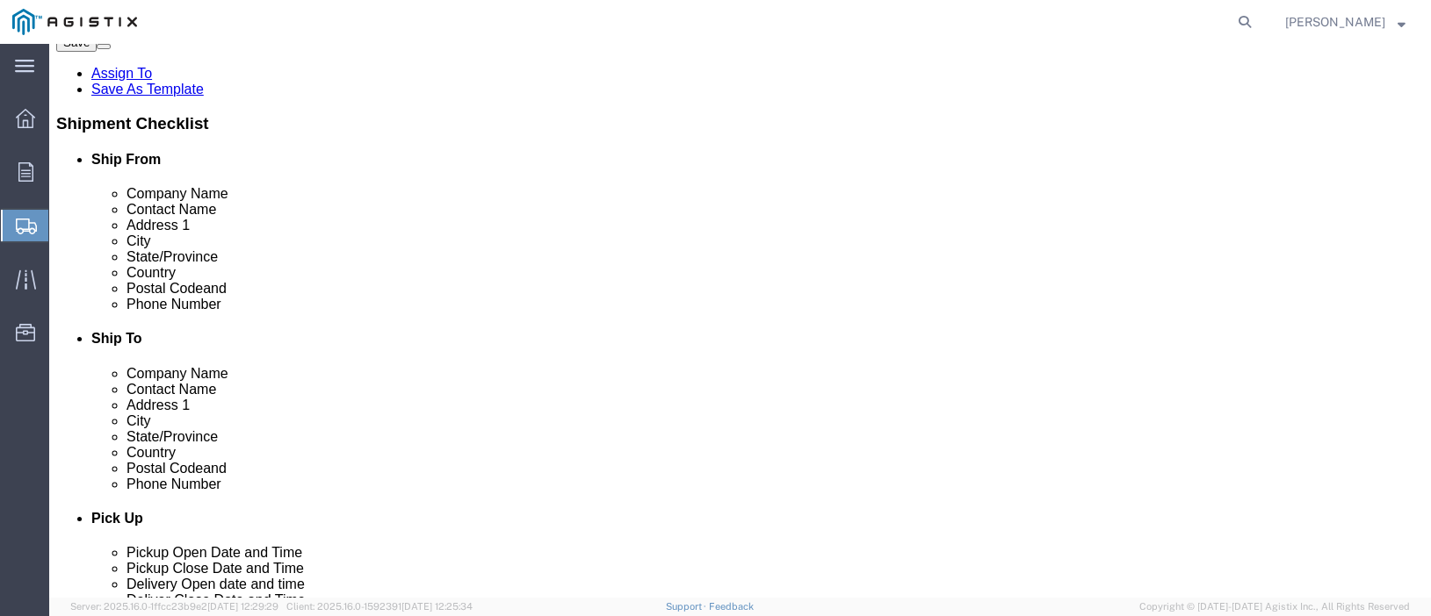
scroll to position [350, 0]
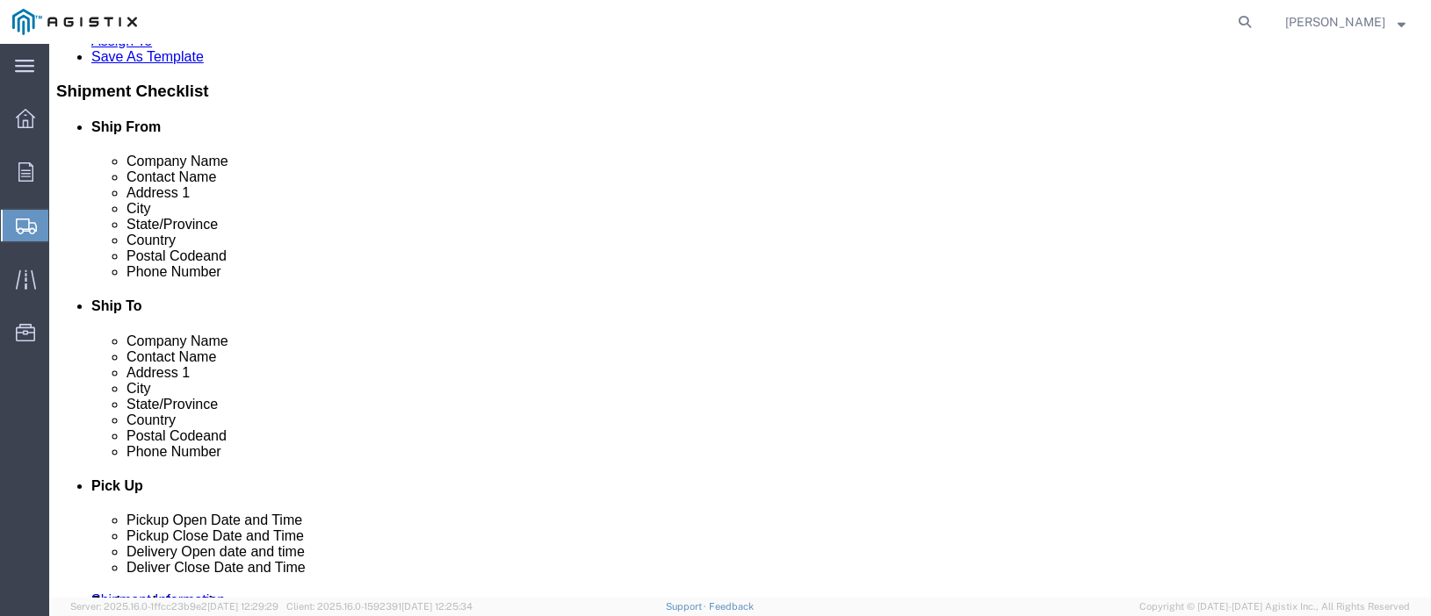
click button "Continue"
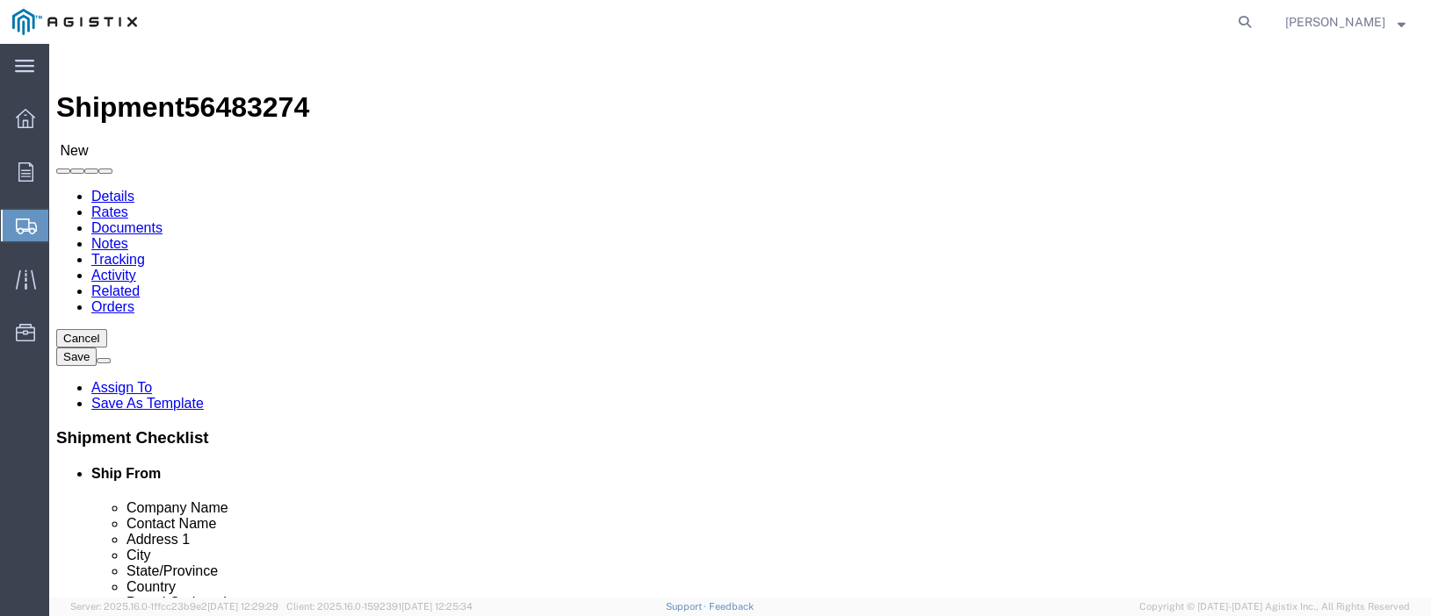
scroll to position [0, 0]
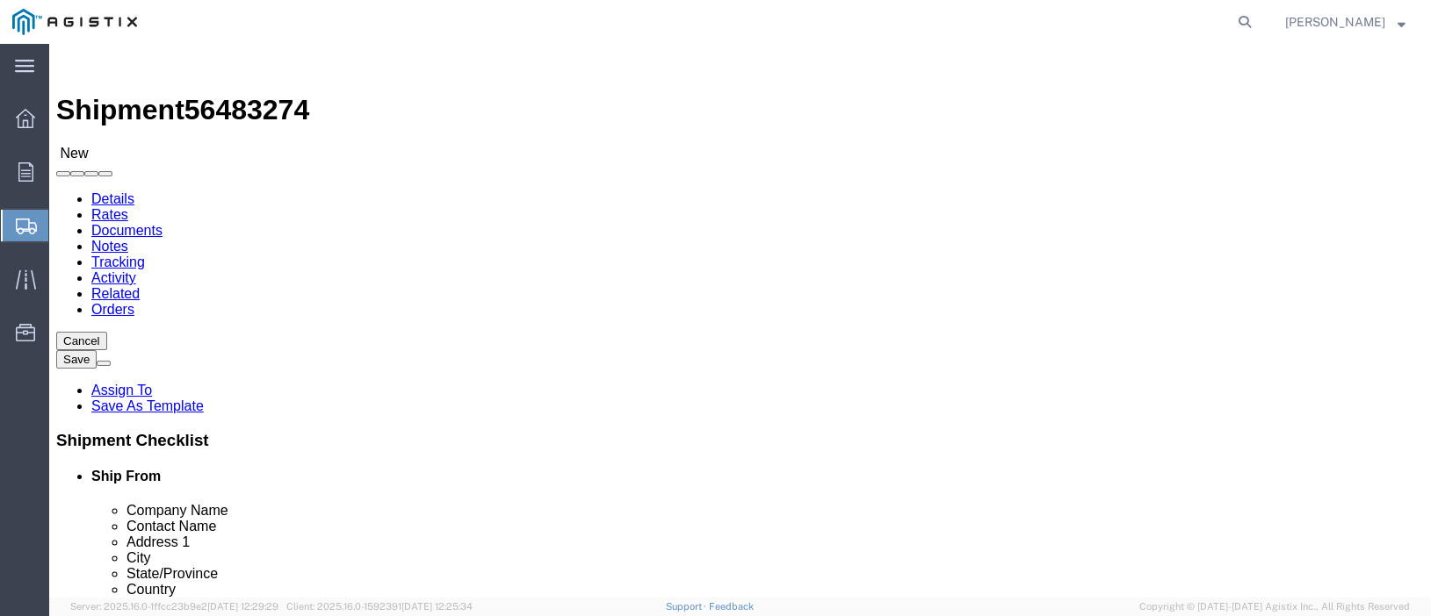
click select "Select Recipient Account Sender/Shipper Third Party Account"
select select "RCPN"
click select "Select Recipient Account Sender/Shipper Third Party Account"
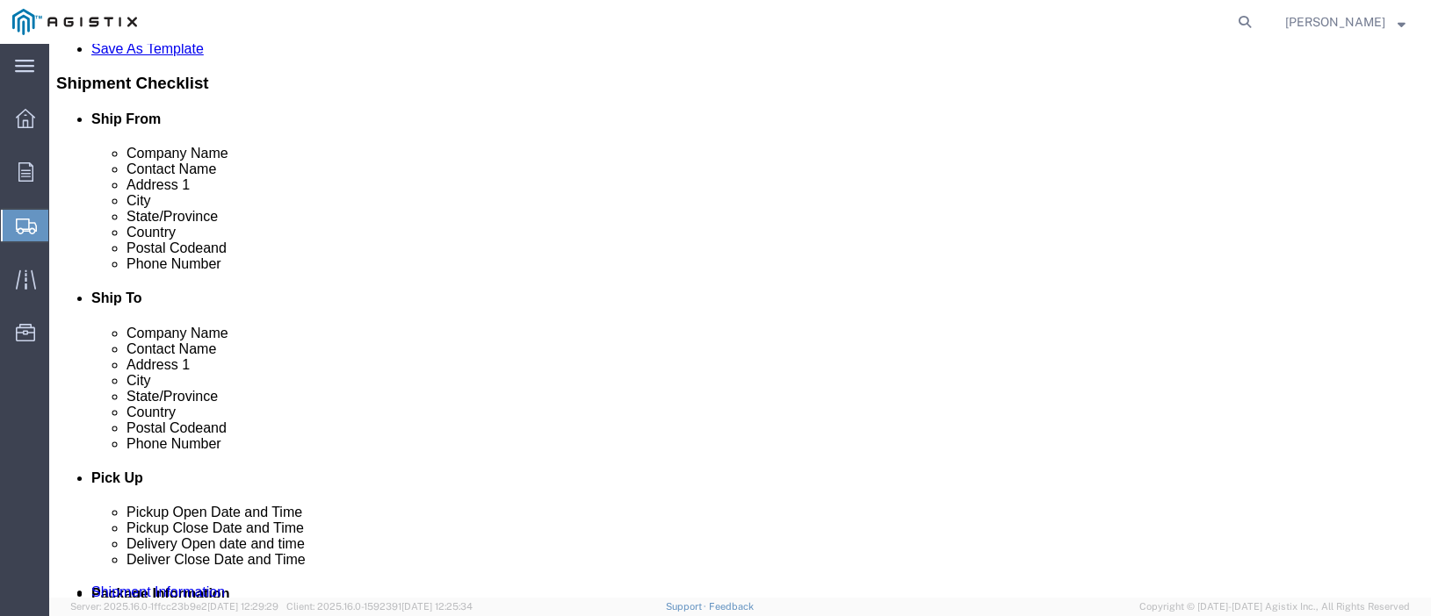
scroll to position [527, 0]
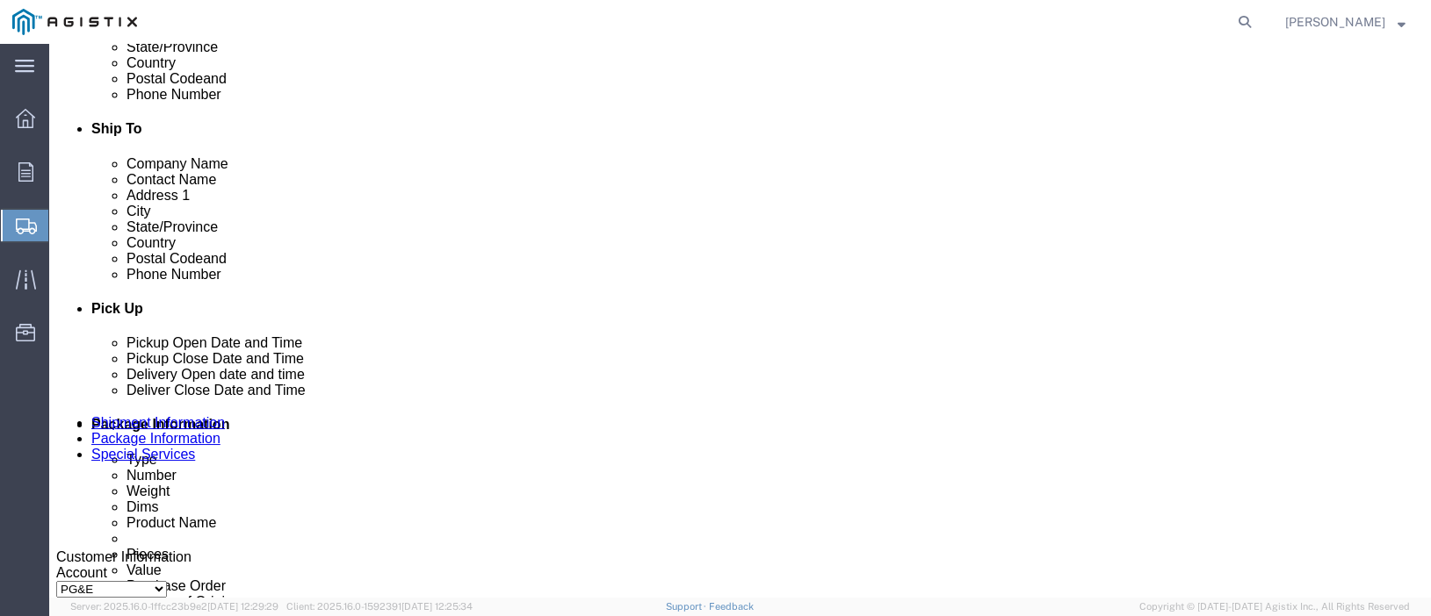
click select "Select Filed Electronically Manually Attached Not Required Summary Reporting"
select select "MANUALLY_ATTACHED"
click select "Select Filed Electronically Manually Attached Not Required Summary Reporting"
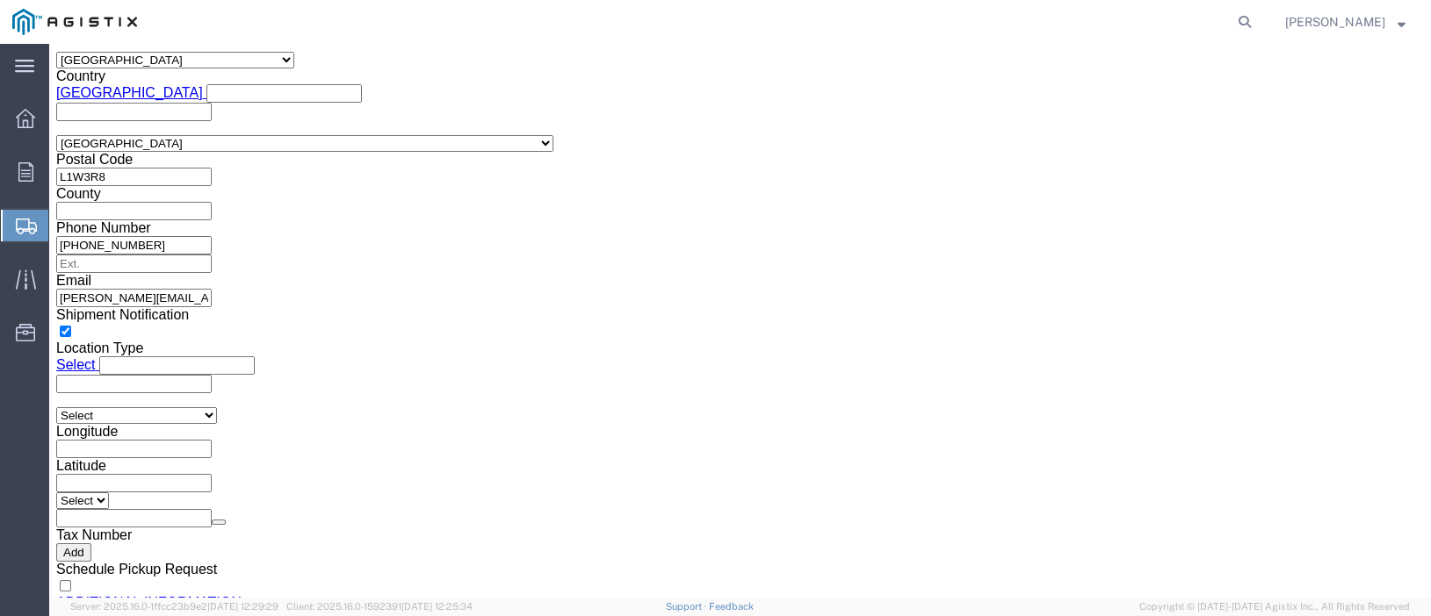
scroll to position [1520, 0]
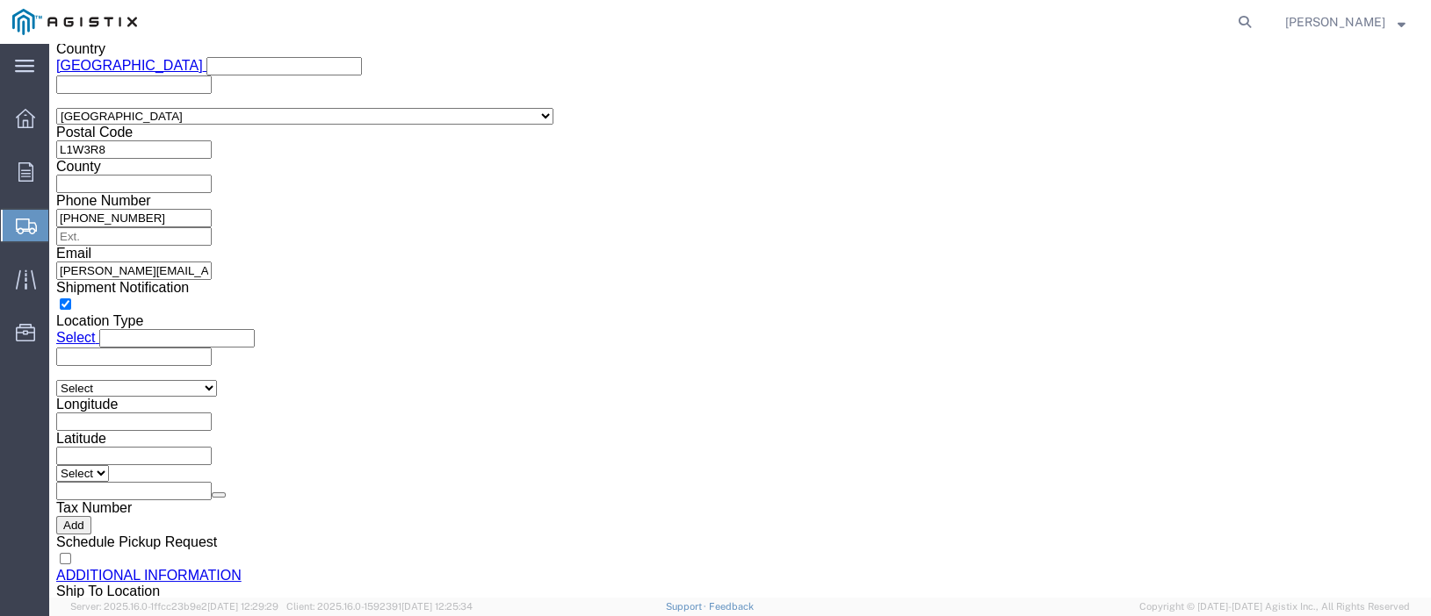
click button "Rate Shipment"
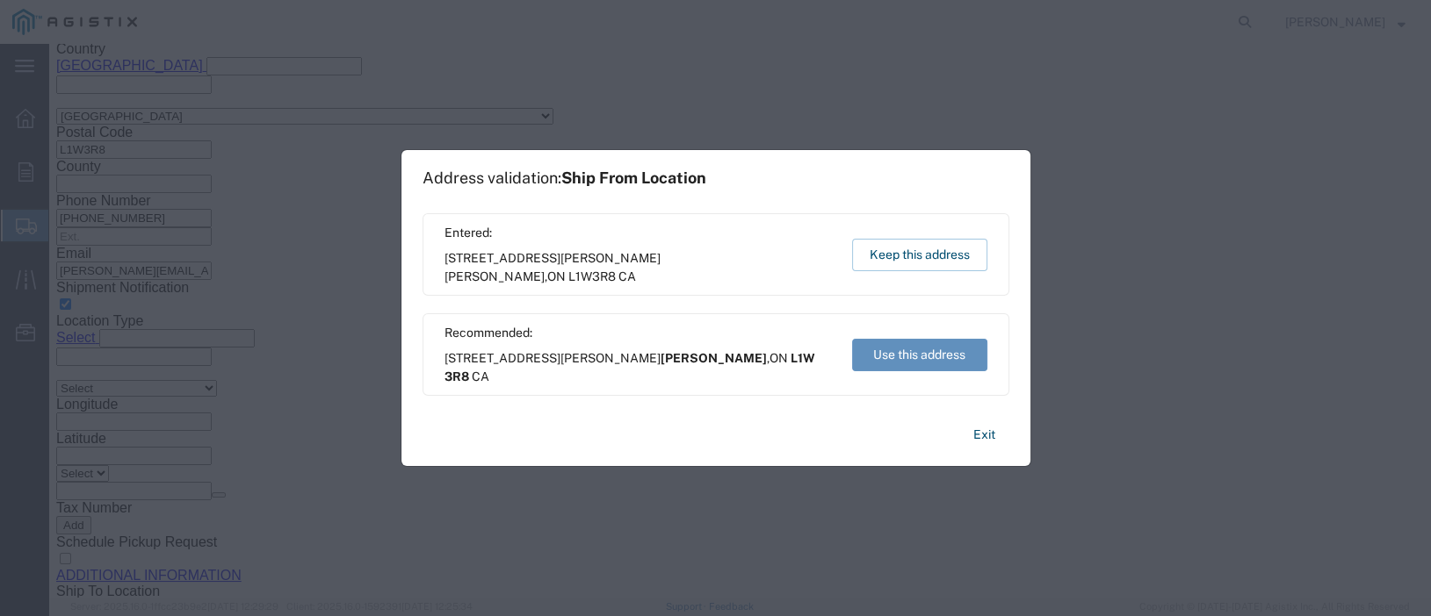
click at [908, 345] on button "Use this address" at bounding box center [919, 355] width 135 height 32
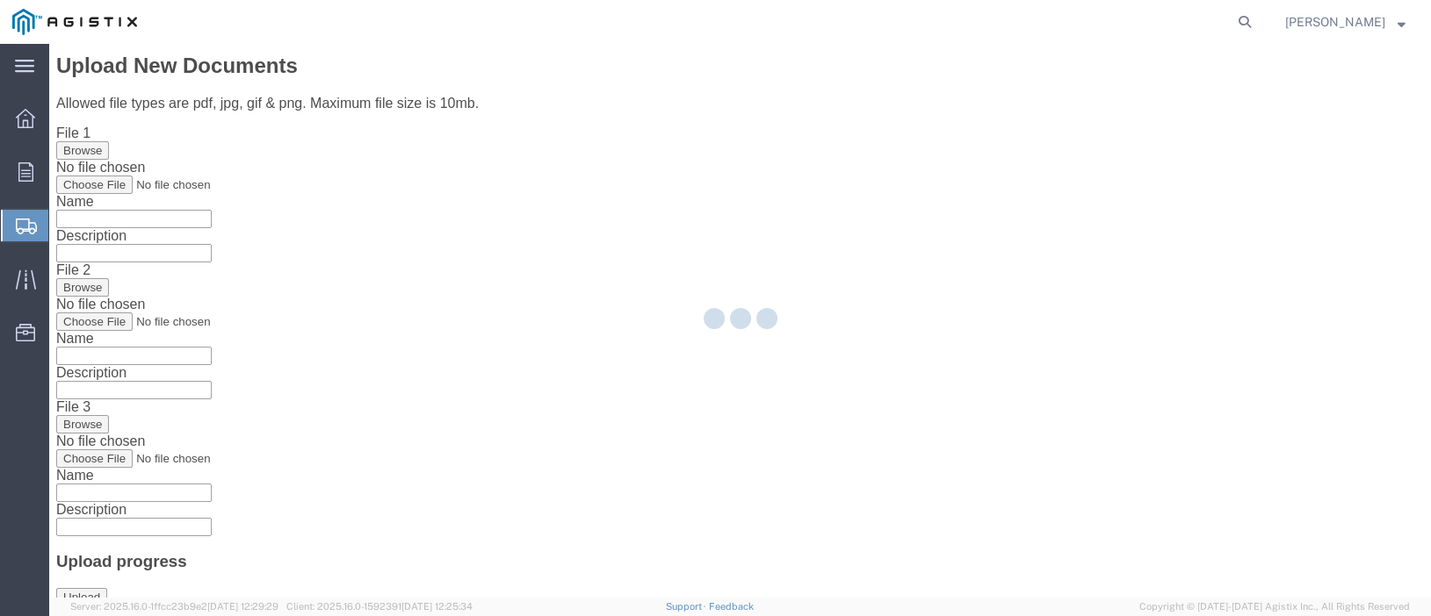
scroll to position [0, 0]
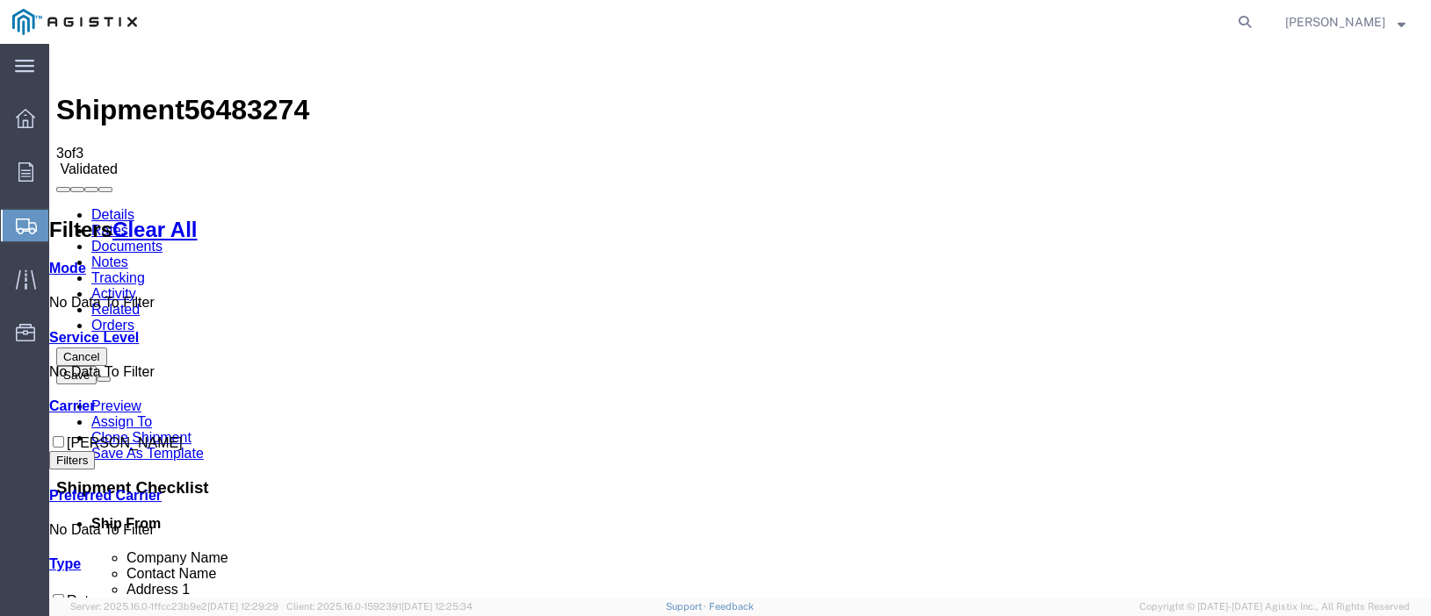
checkbox input "true"
